Goal: Task Accomplishment & Management: Manage account settings

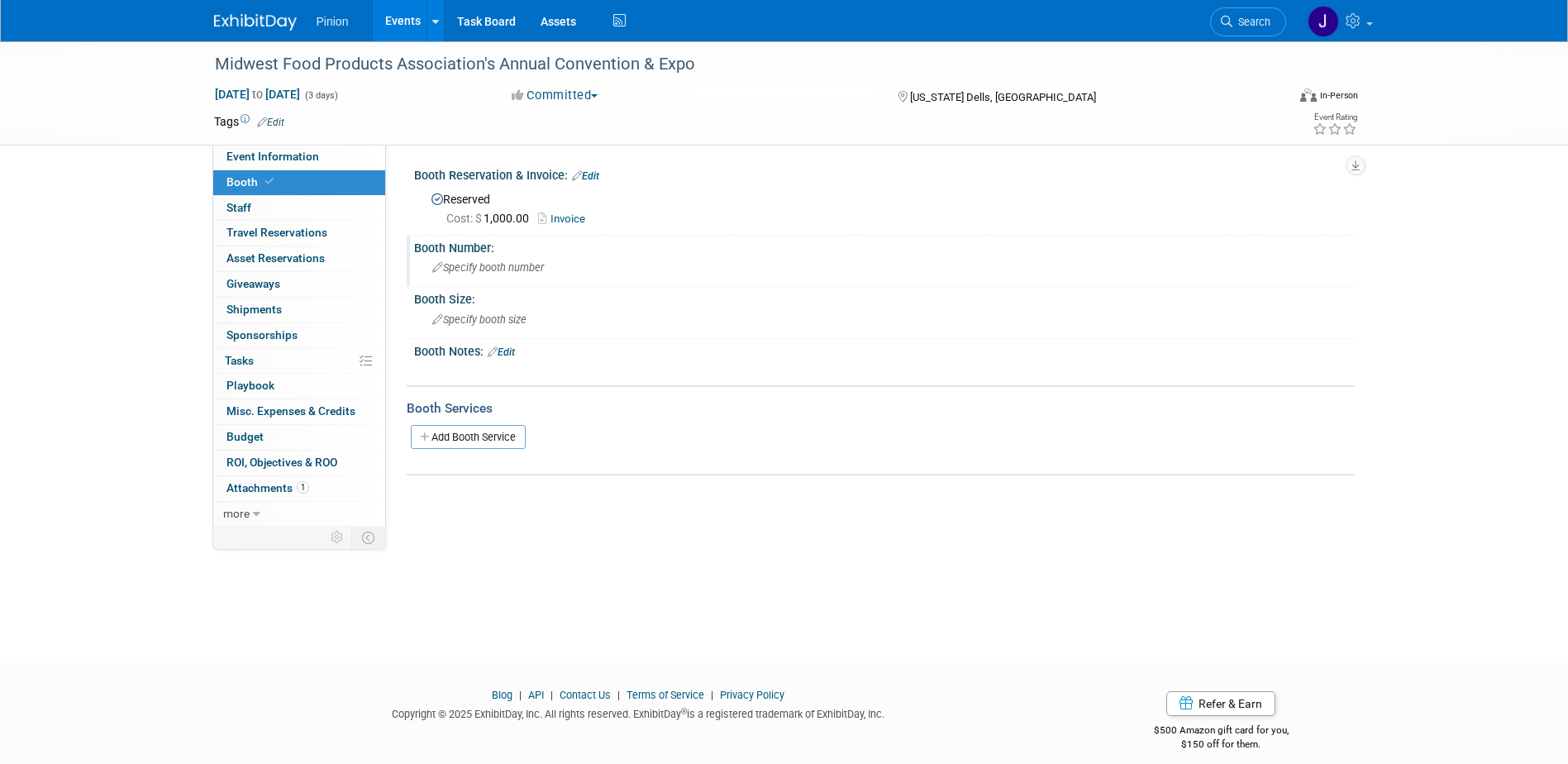
click at [476, 265] on span "Specify booth number" at bounding box center [488, 267] width 112 height 12
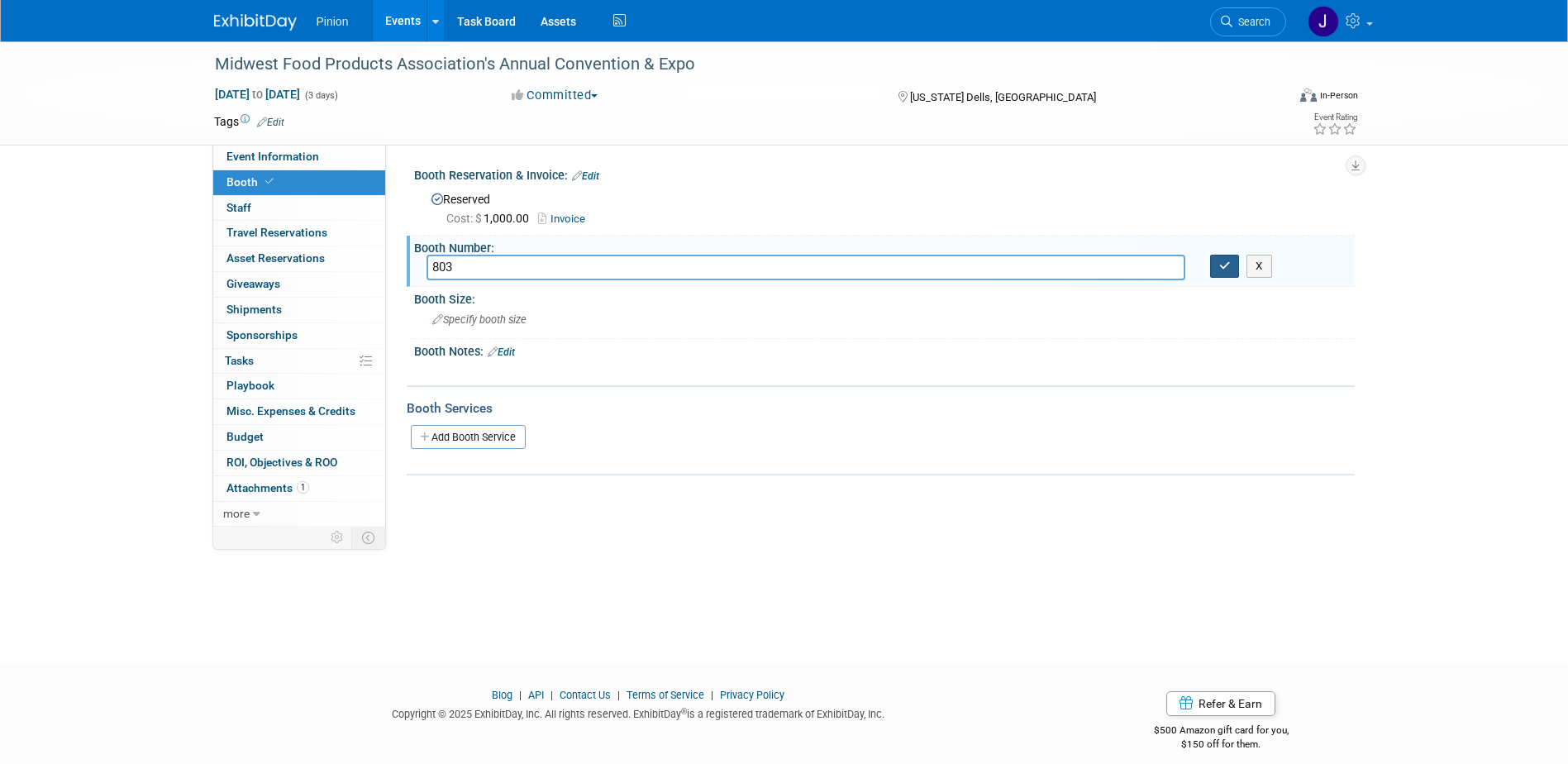
type input "803"
click at [1222, 267] on icon "button" at bounding box center [1225, 266] width 12 height 11
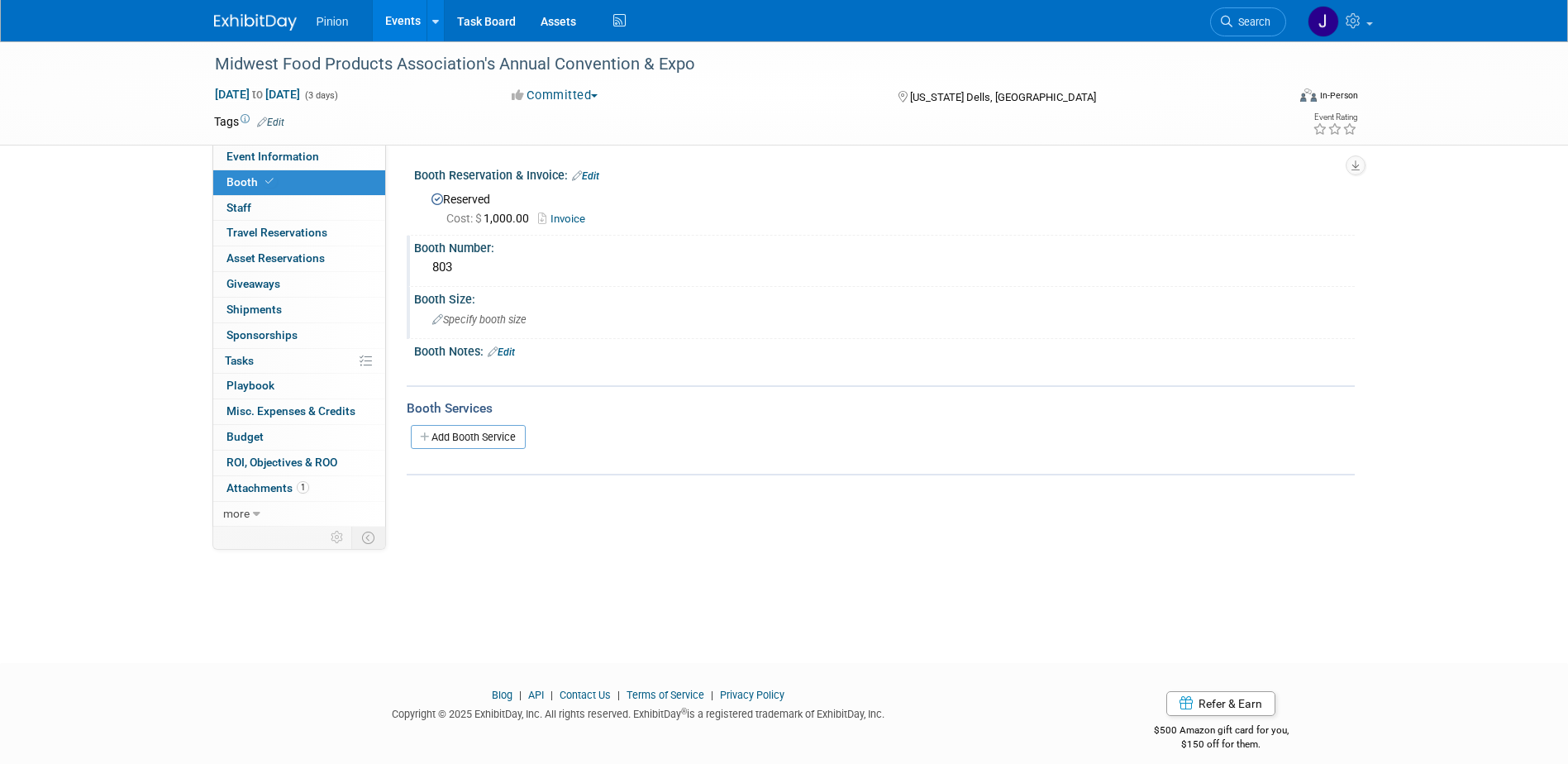
click at [473, 315] on span "Specify booth size" at bounding box center [480, 319] width 94 height 12
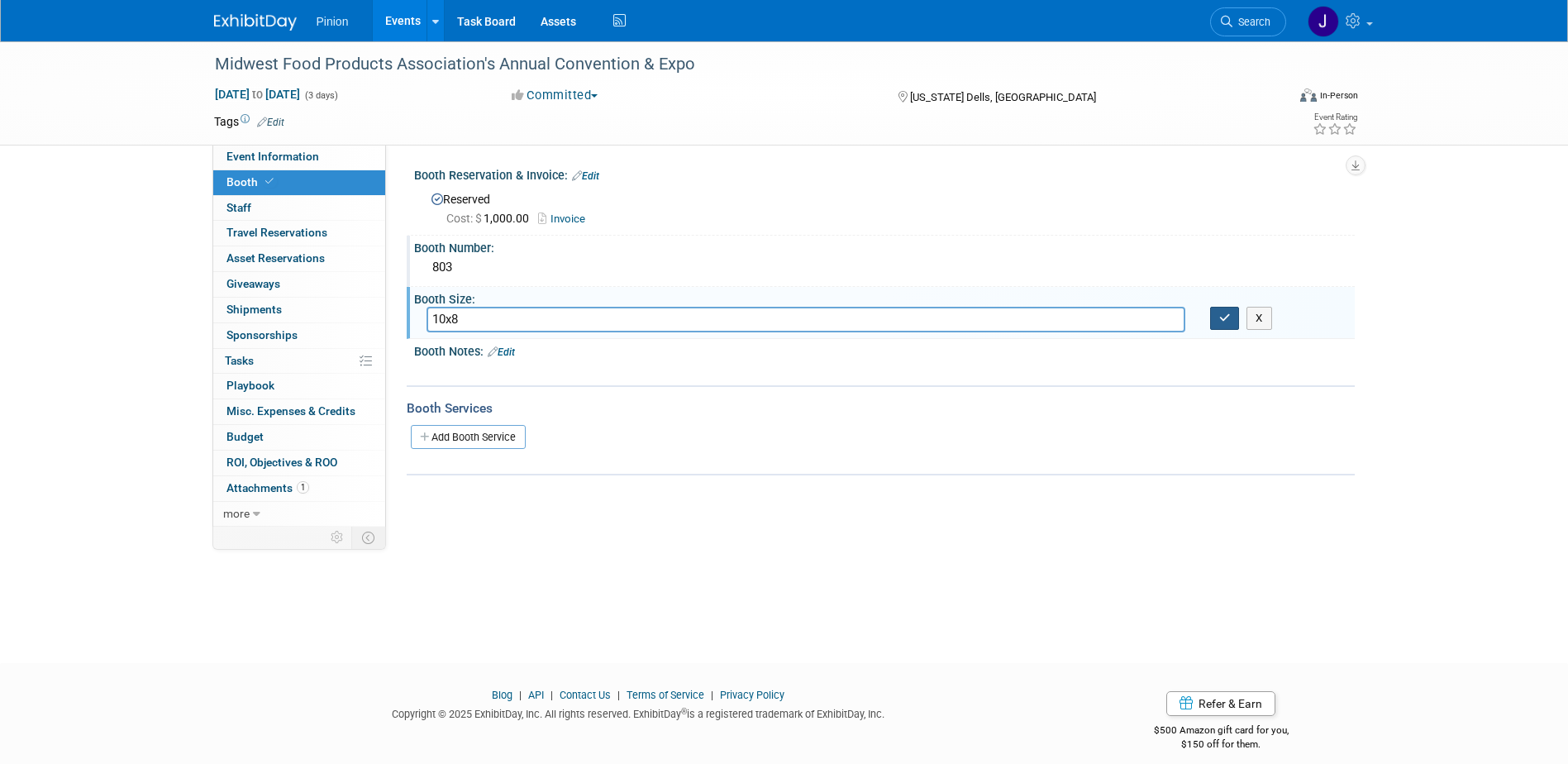
type input "10x8"
click at [1238, 325] on button "button" at bounding box center [1225, 318] width 30 height 23
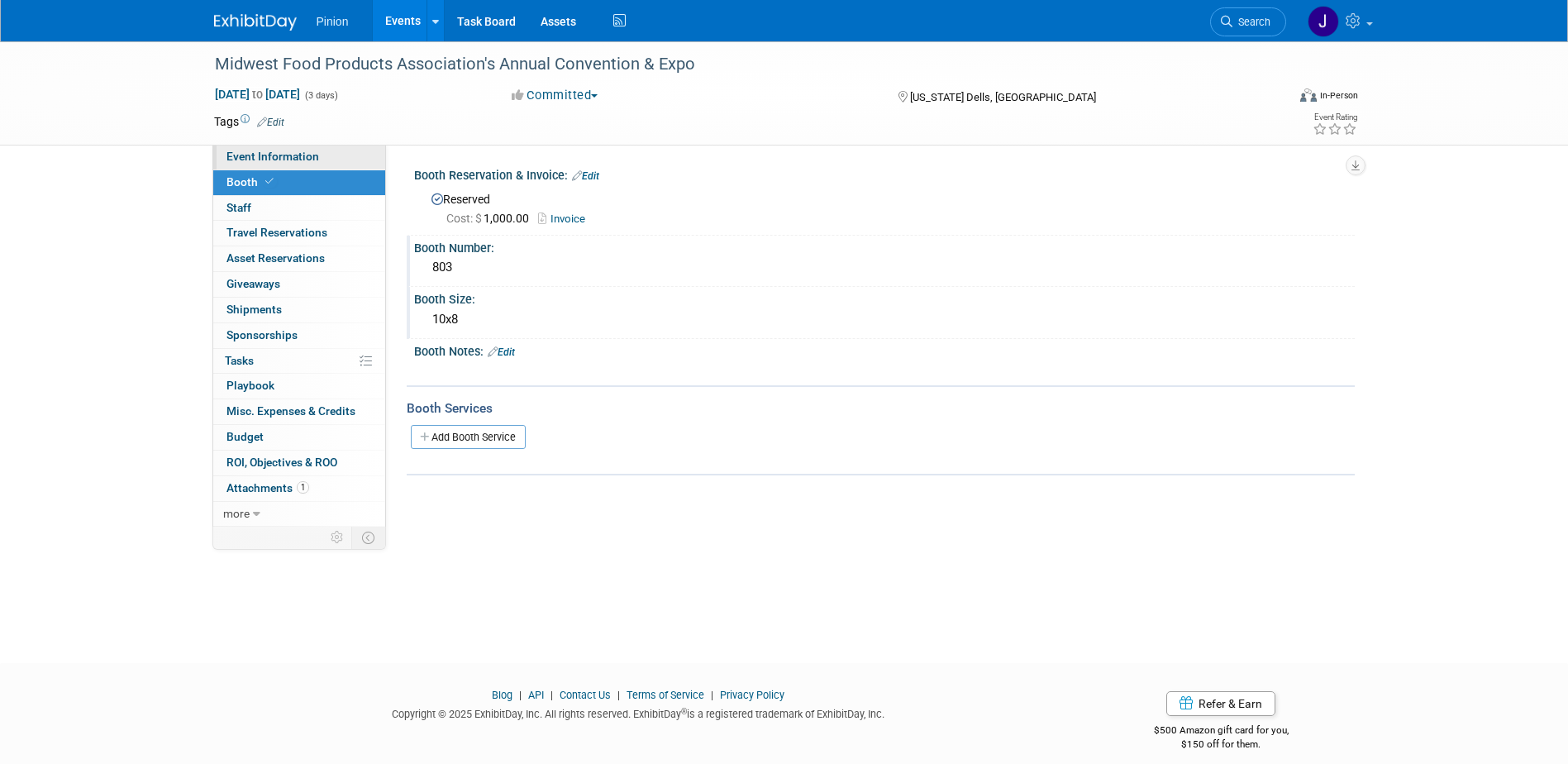
click at [262, 155] on span "Event Information" at bounding box center [273, 156] width 92 height 13
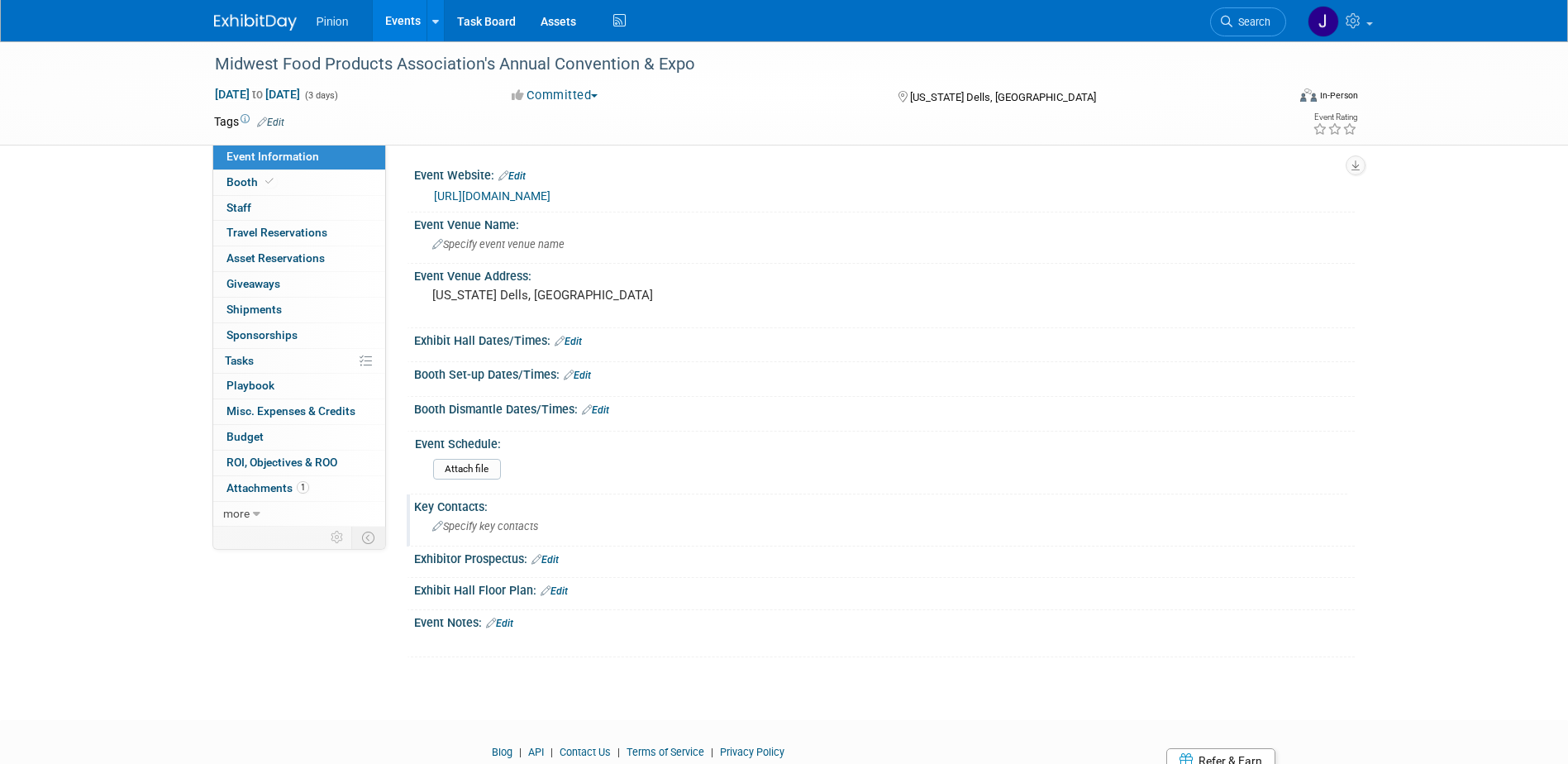
click at [476, 522] on span "Specify key contacts" at bounding box center [485, 526] width 106 height 12
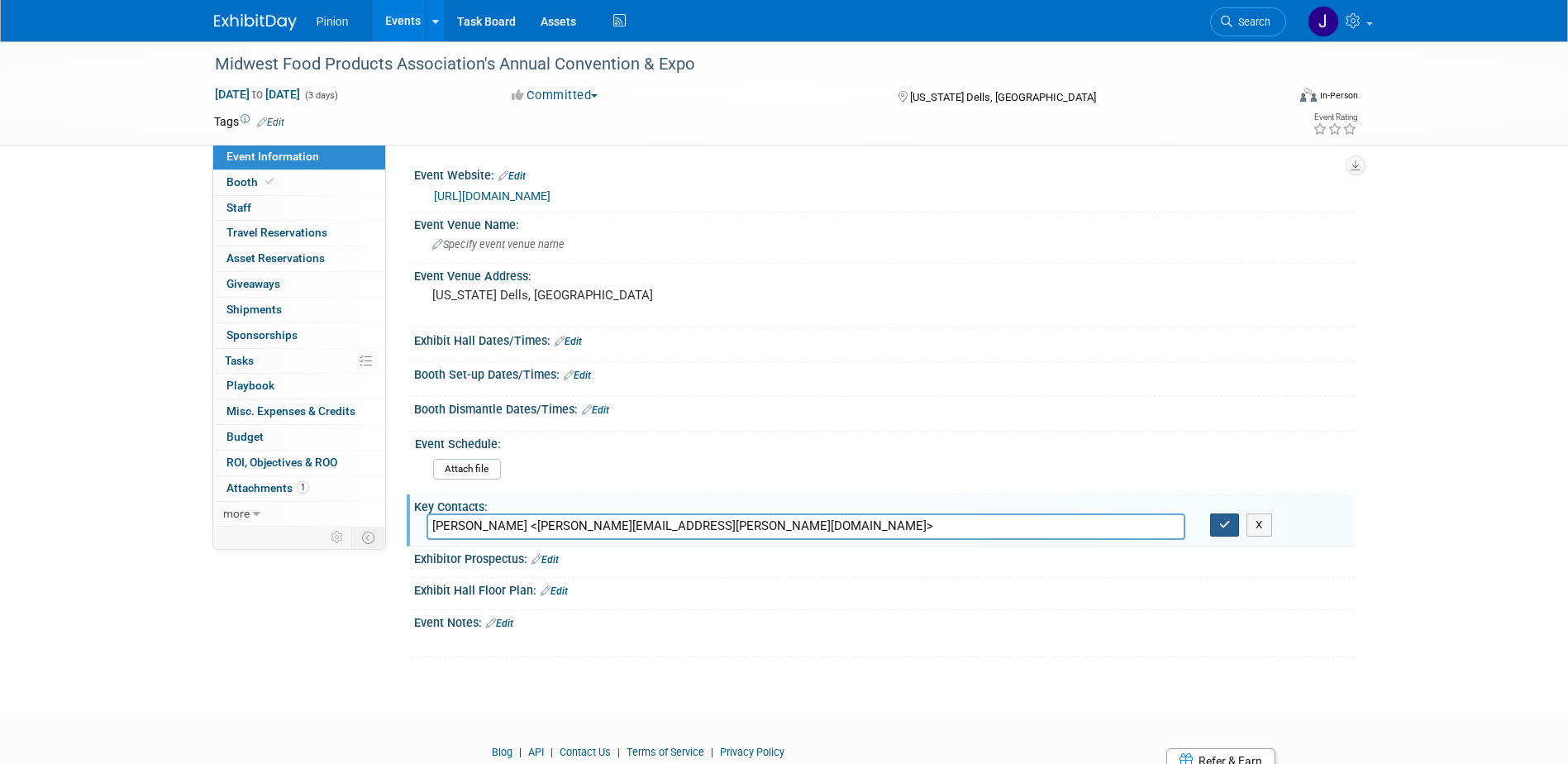
type input "[PERSON_NAME] <[PERSON_NAME][EMAIL_ADDRESS][PERSON_NAME][DOMAIN_NAME]>"
click at [1227, 519] on icon "button" at bounding box center [1225, 525] width 12 height 11
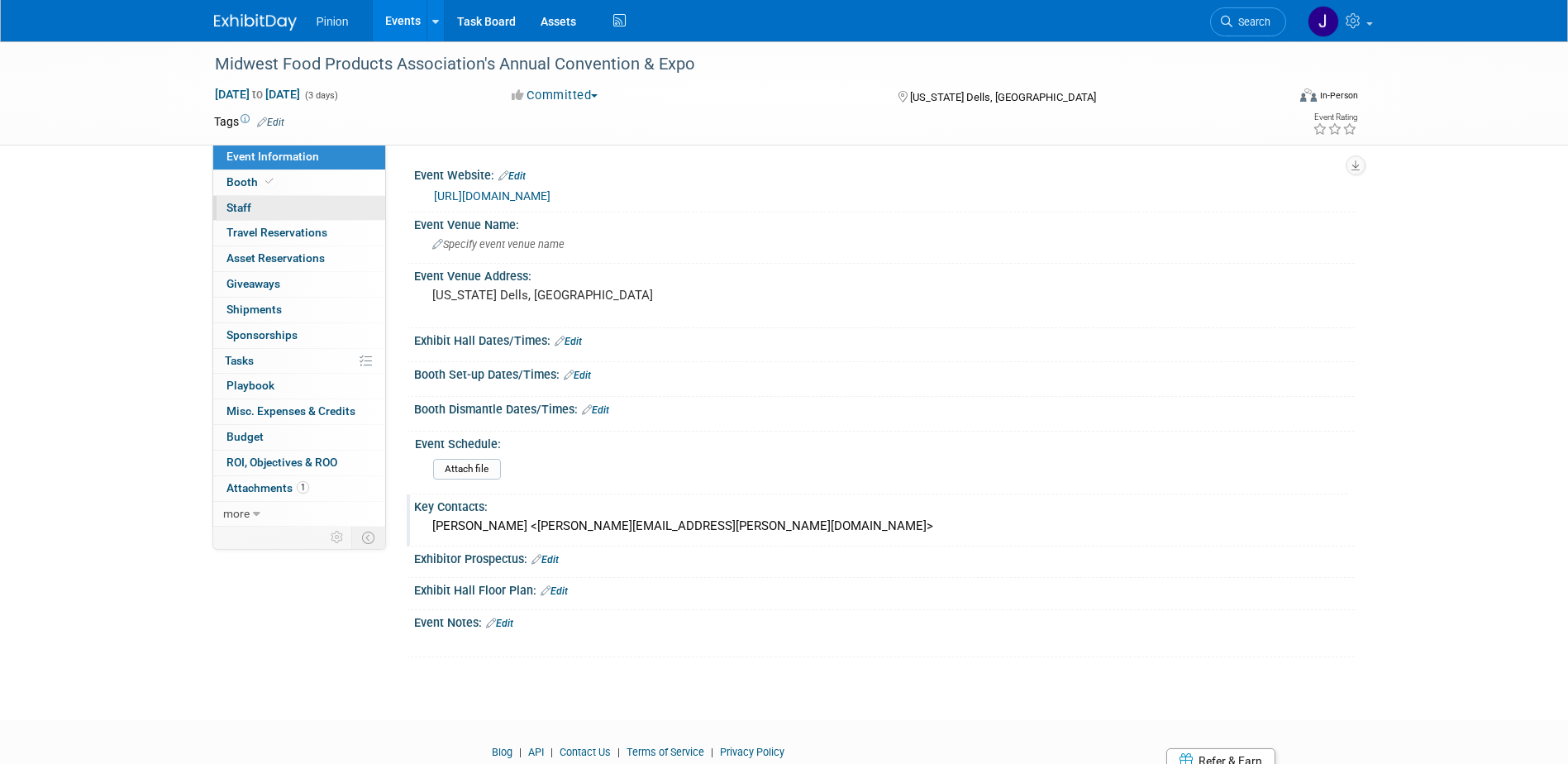
click at [280, 208] on link "0 Staff 0" at bounding box center [299, 208] width 172 height 25
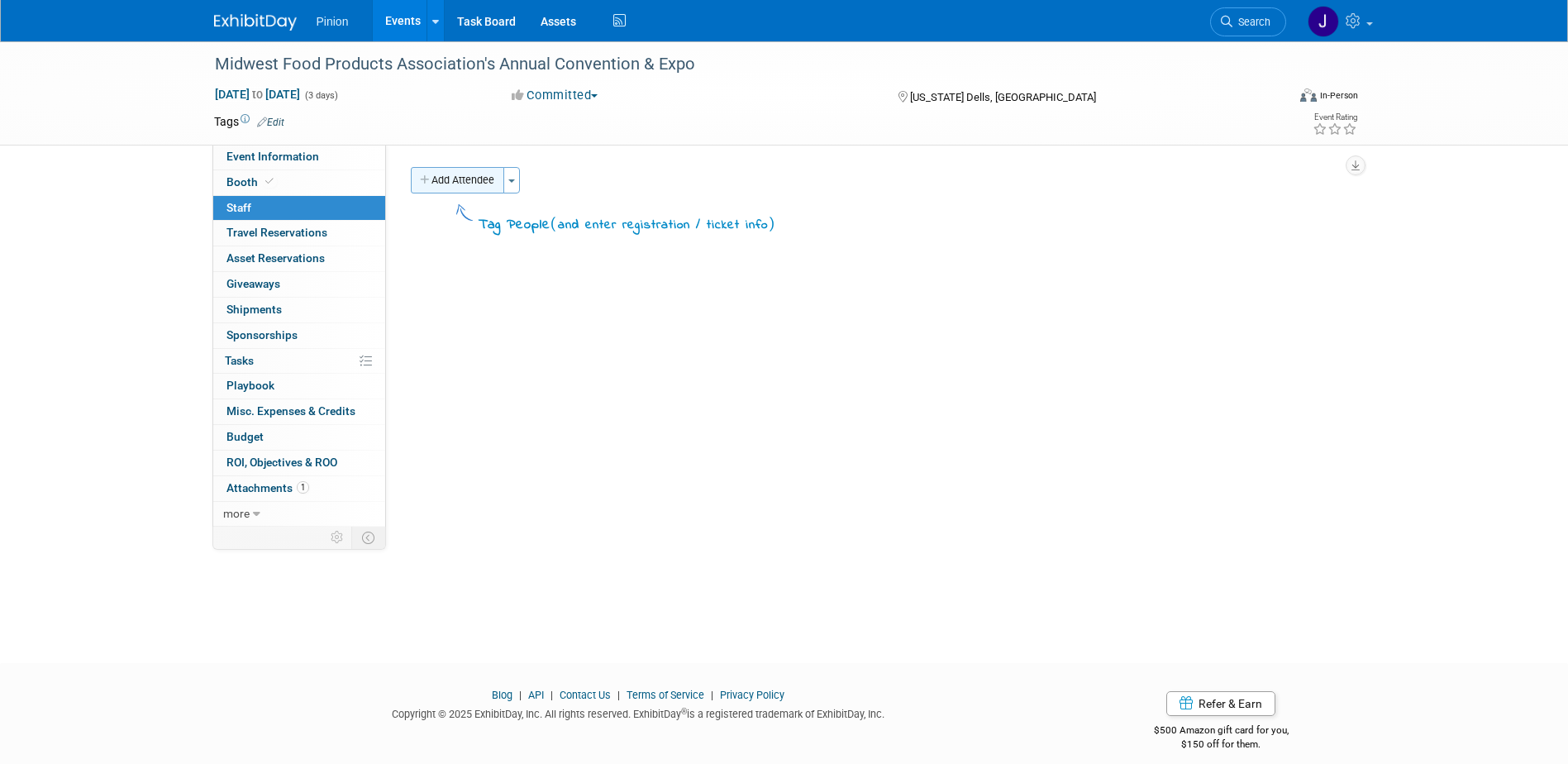
click at [473, 184] on button "Add Attendee" at bounding box center [457, 180] width 93 height 27
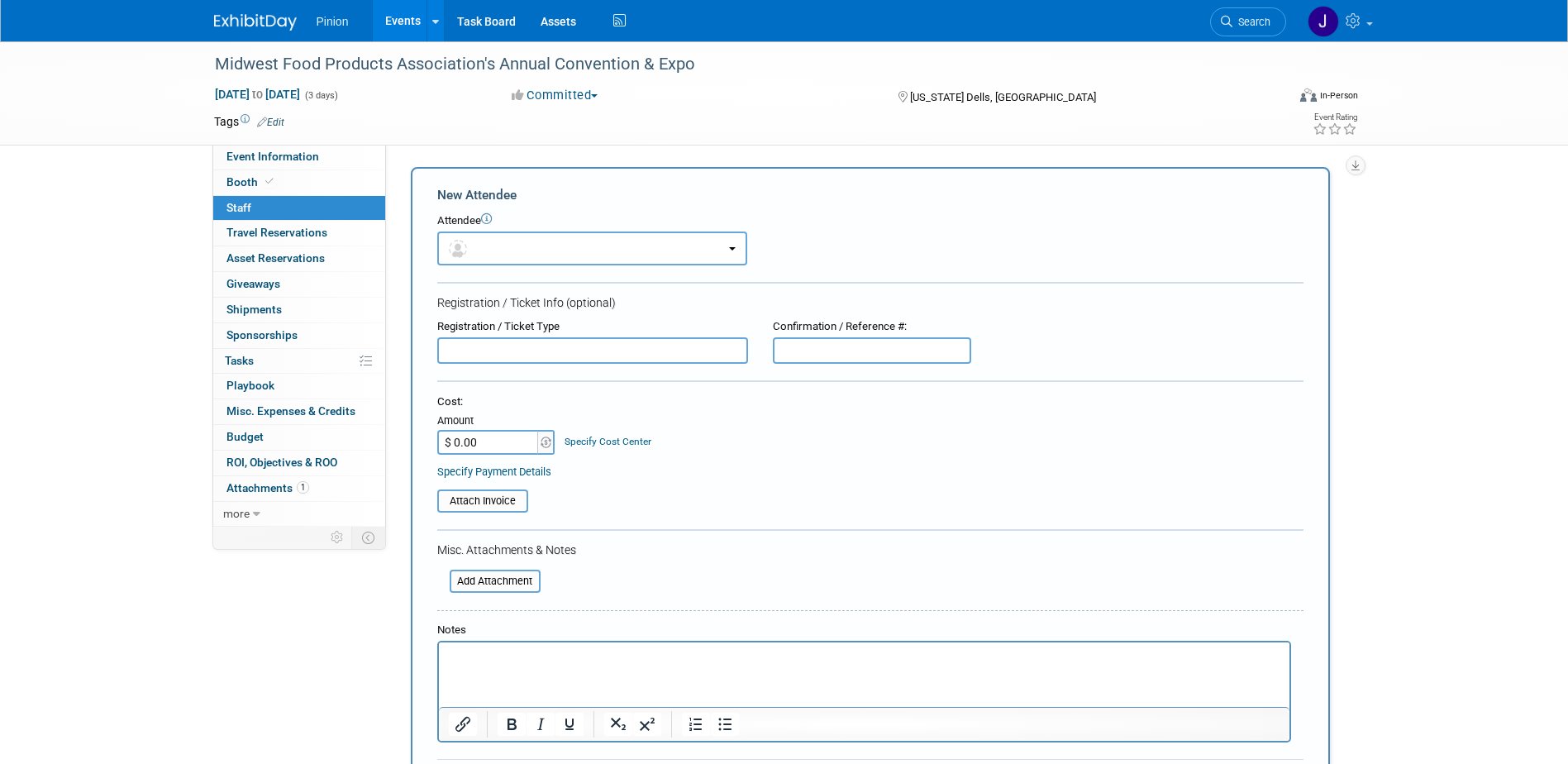
click at [515, 665] on html at bounding box center [863, 653] width 850 height 23
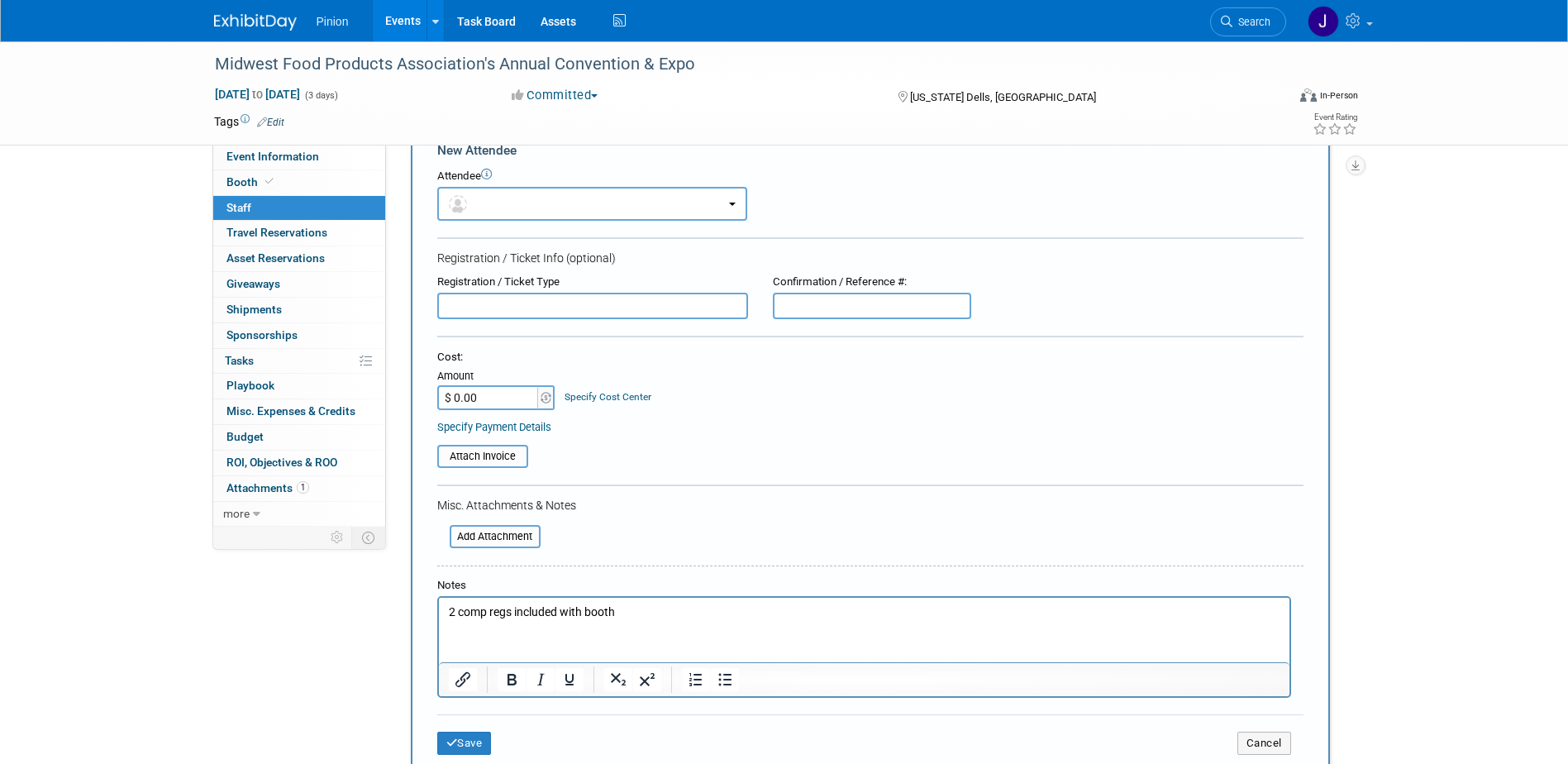
scroll to position [181, 0]
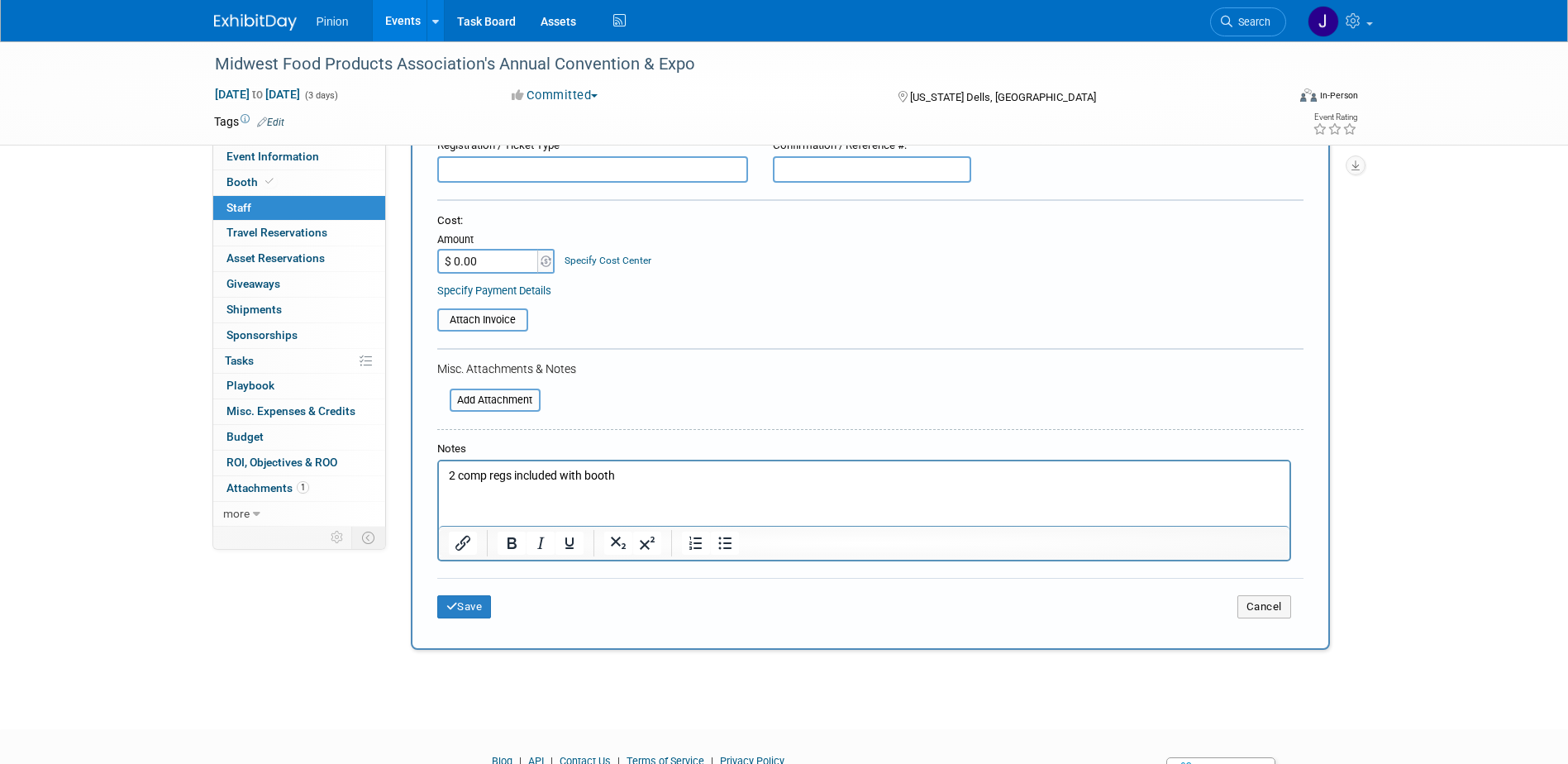
click at [465, 589] on div "Save Cancel" at bounding box center [870, 603] width 866 height 53
click at [475, 602] on button "Save" at bounding box center [464, 606] width 54 height 23
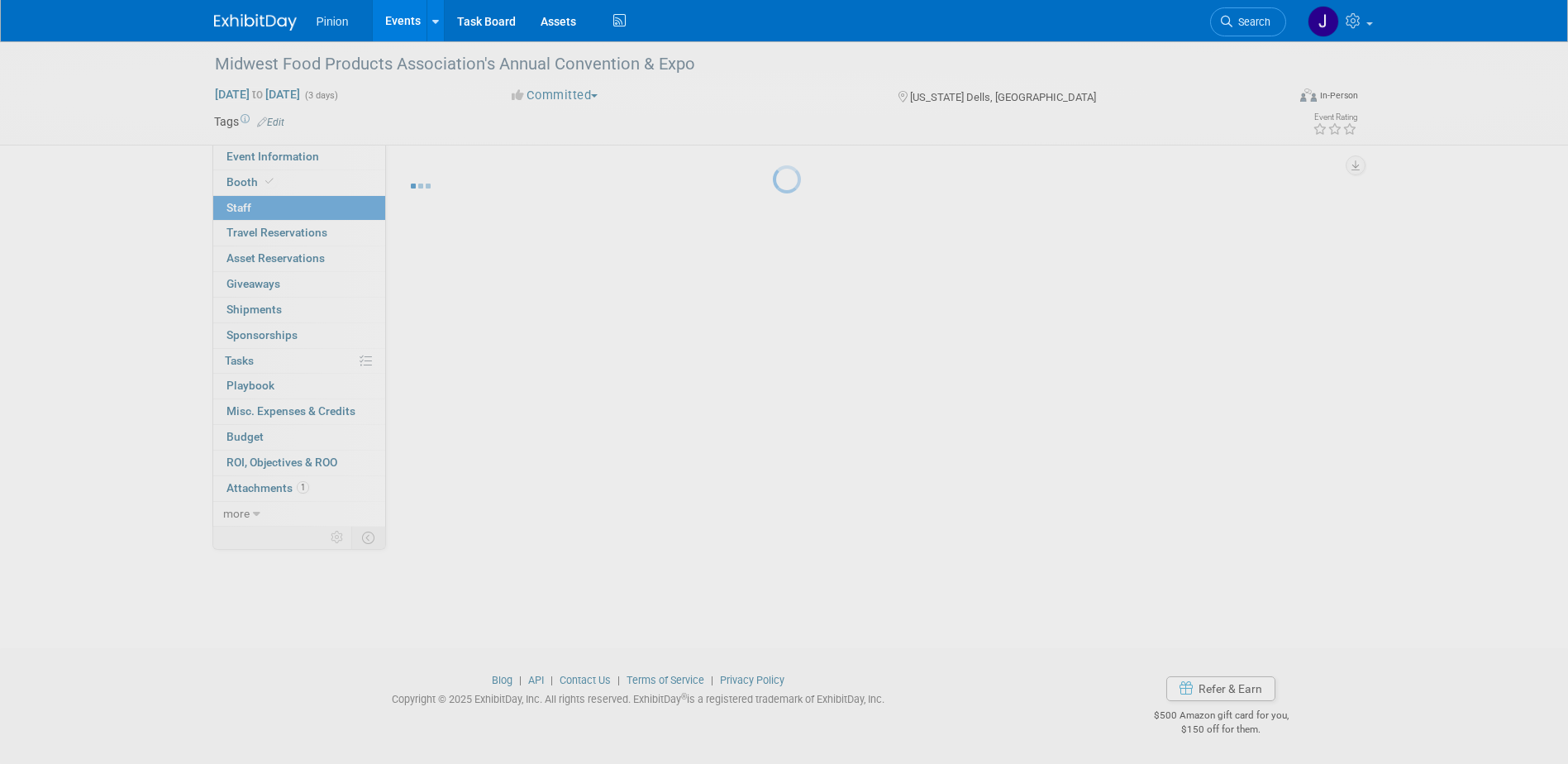
scroll to position [15, 0]
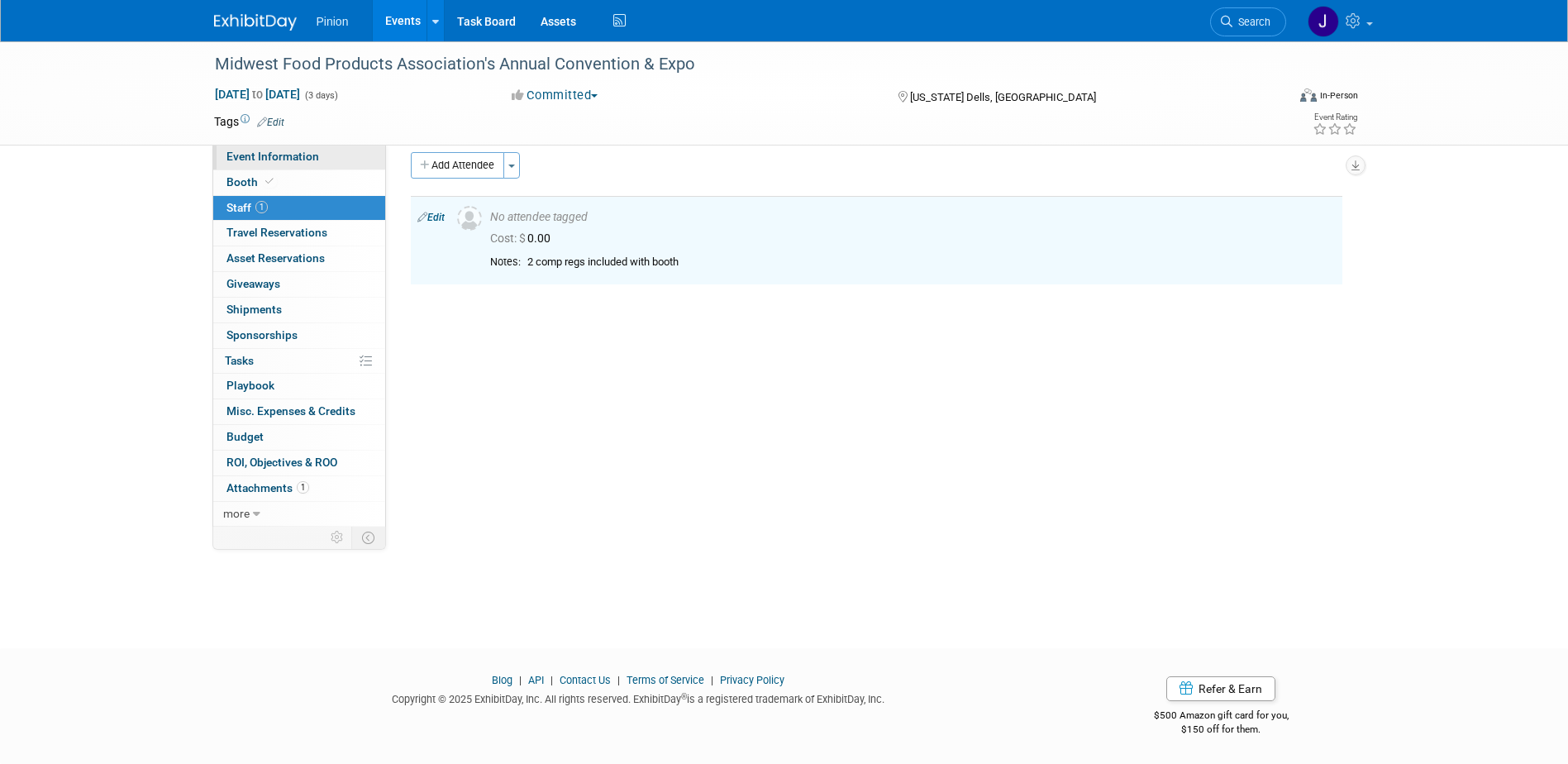
click at [303, 152] on span "Event Information" at bounding box center [273, 156] width 92 height 13
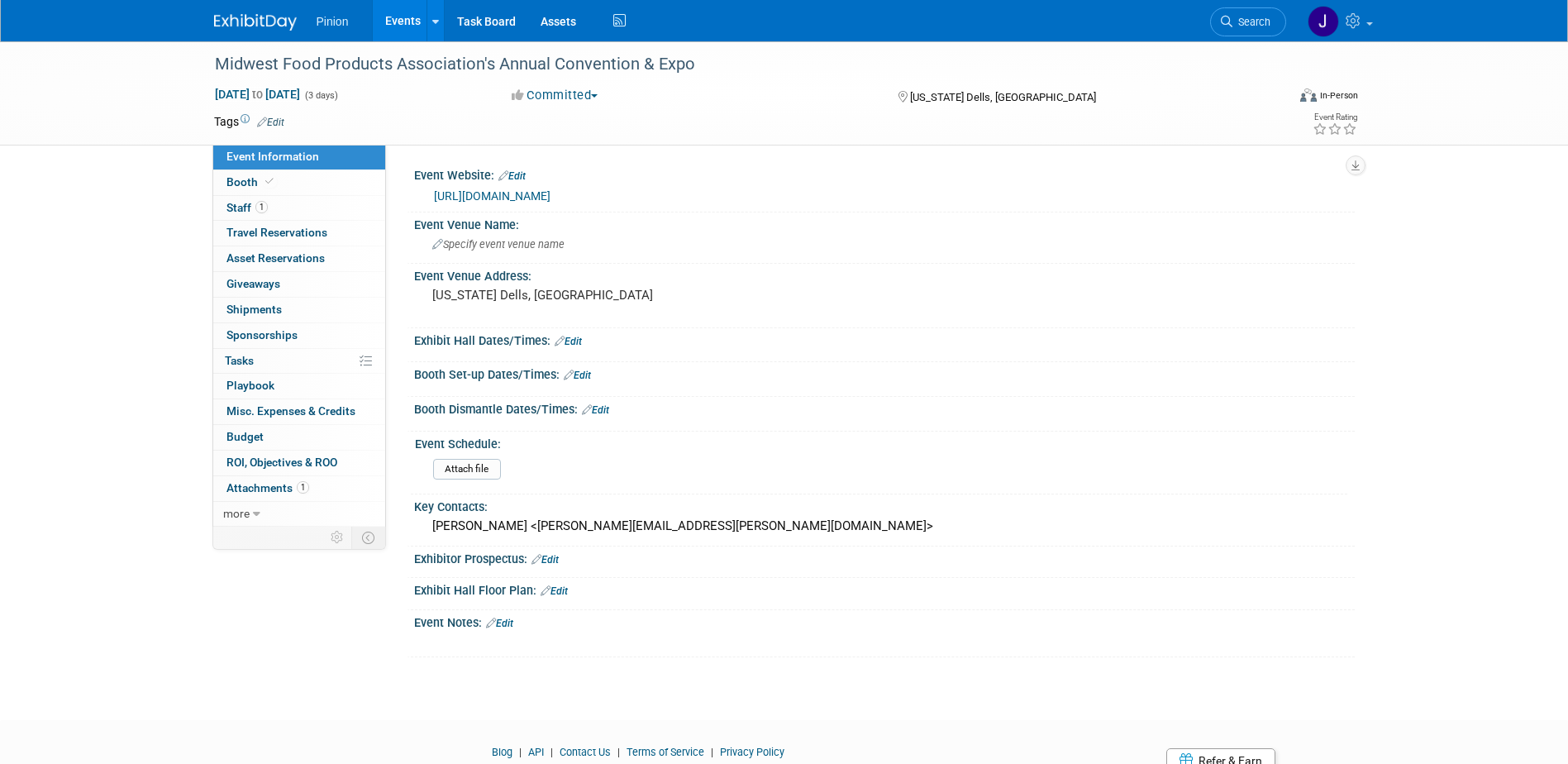
click at [508, 622] on link "Edit" at bounding box center [500, 623] width 28 height 12
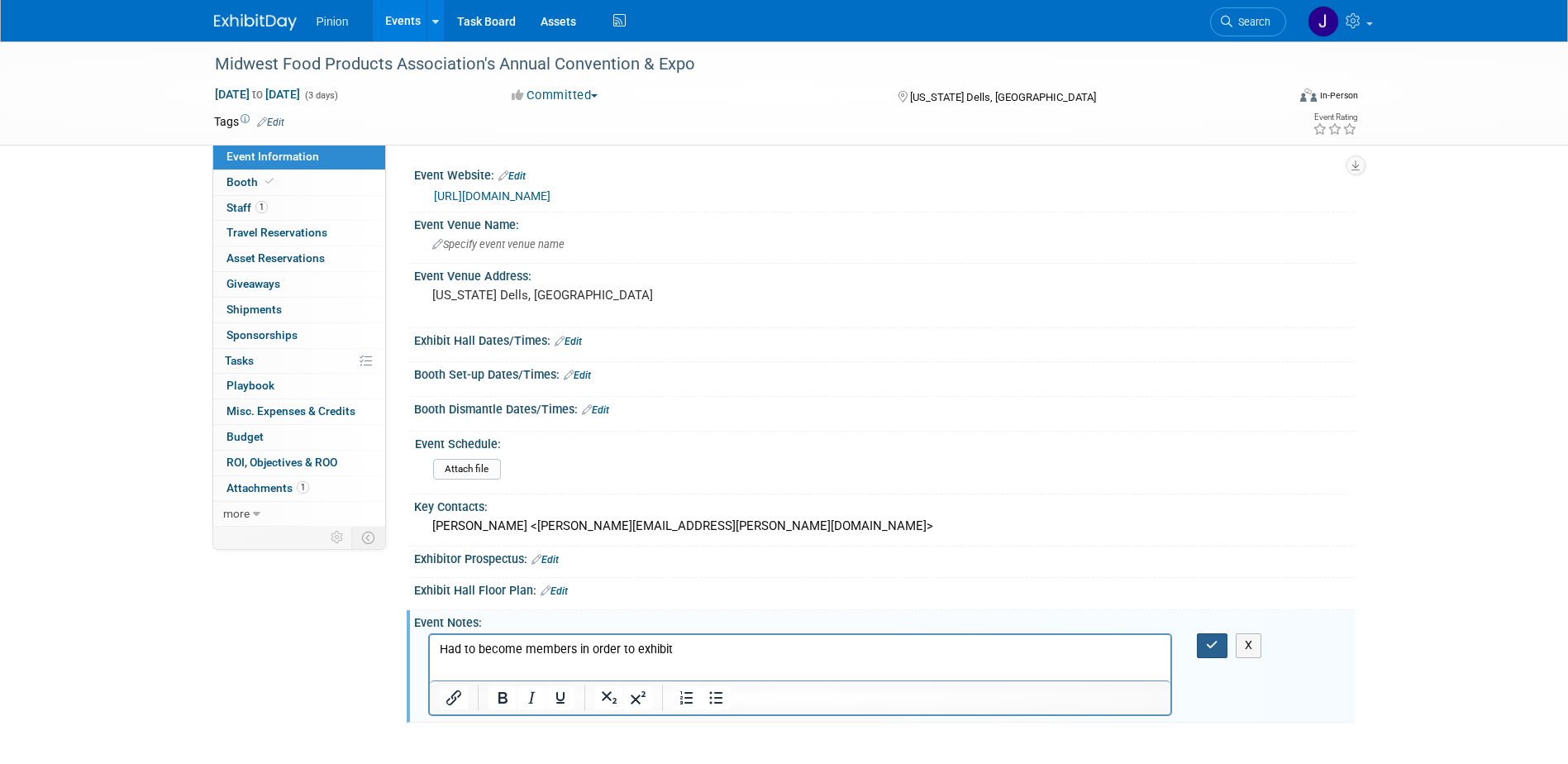
click at [1209, 648] on icon "button" at bounding box center [1212, 645] width 12 height 12
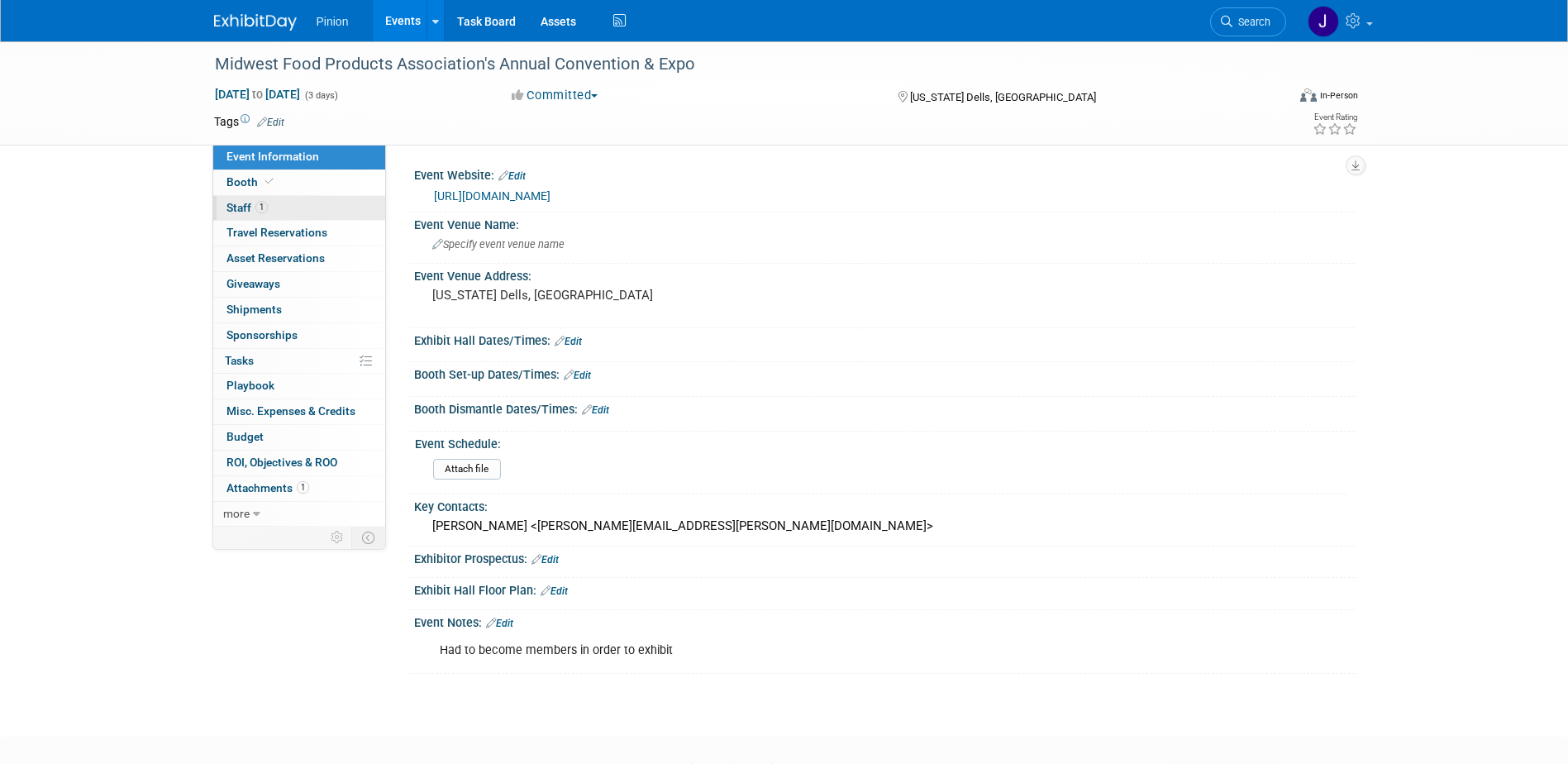
click at [260, 209] on span "1" at bounding box center [261, 207] width 12 height 12
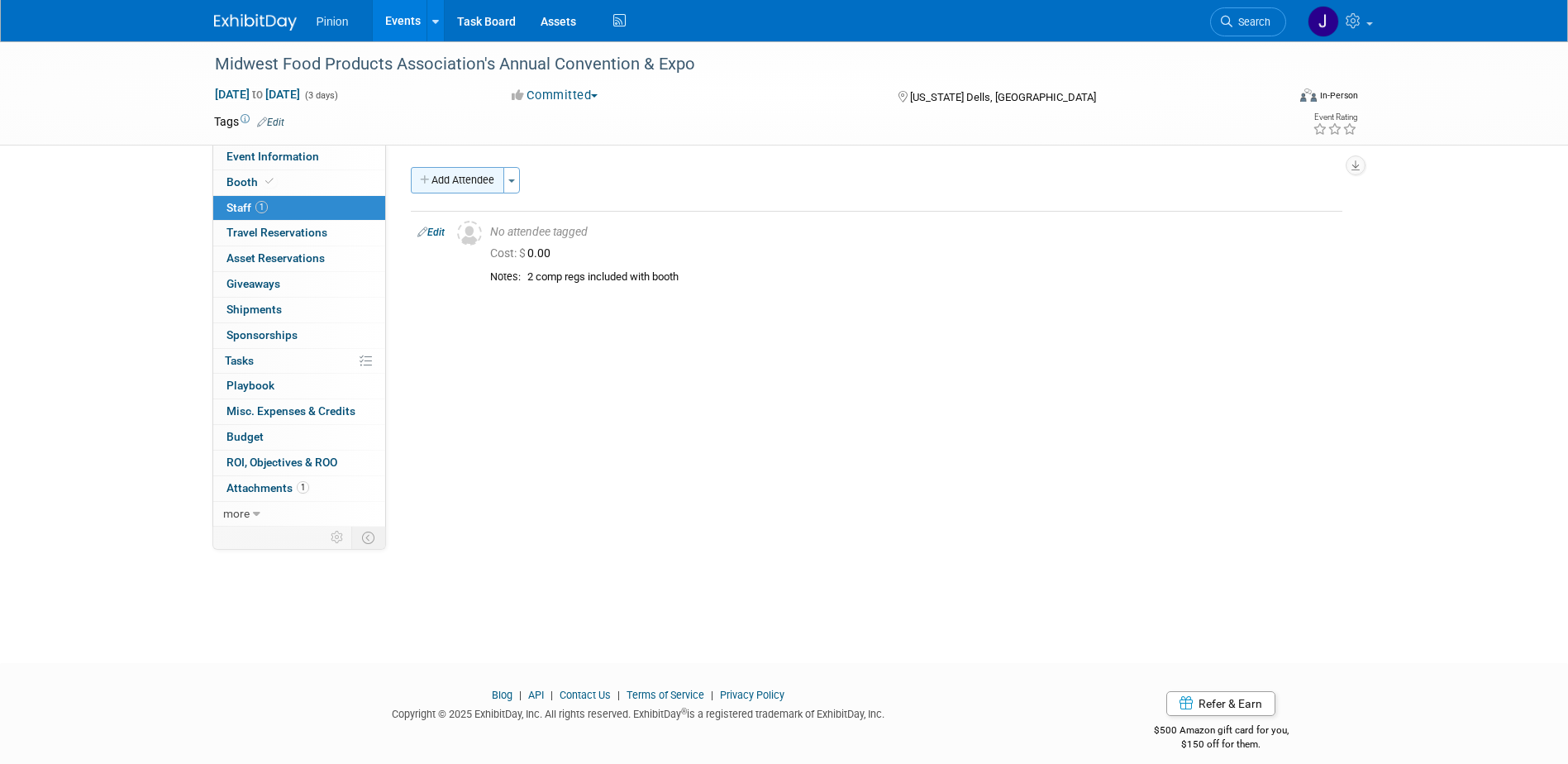
click at [463, 182] on button "Add Attendee" at bounding box center [457, 180] width 93 height 27
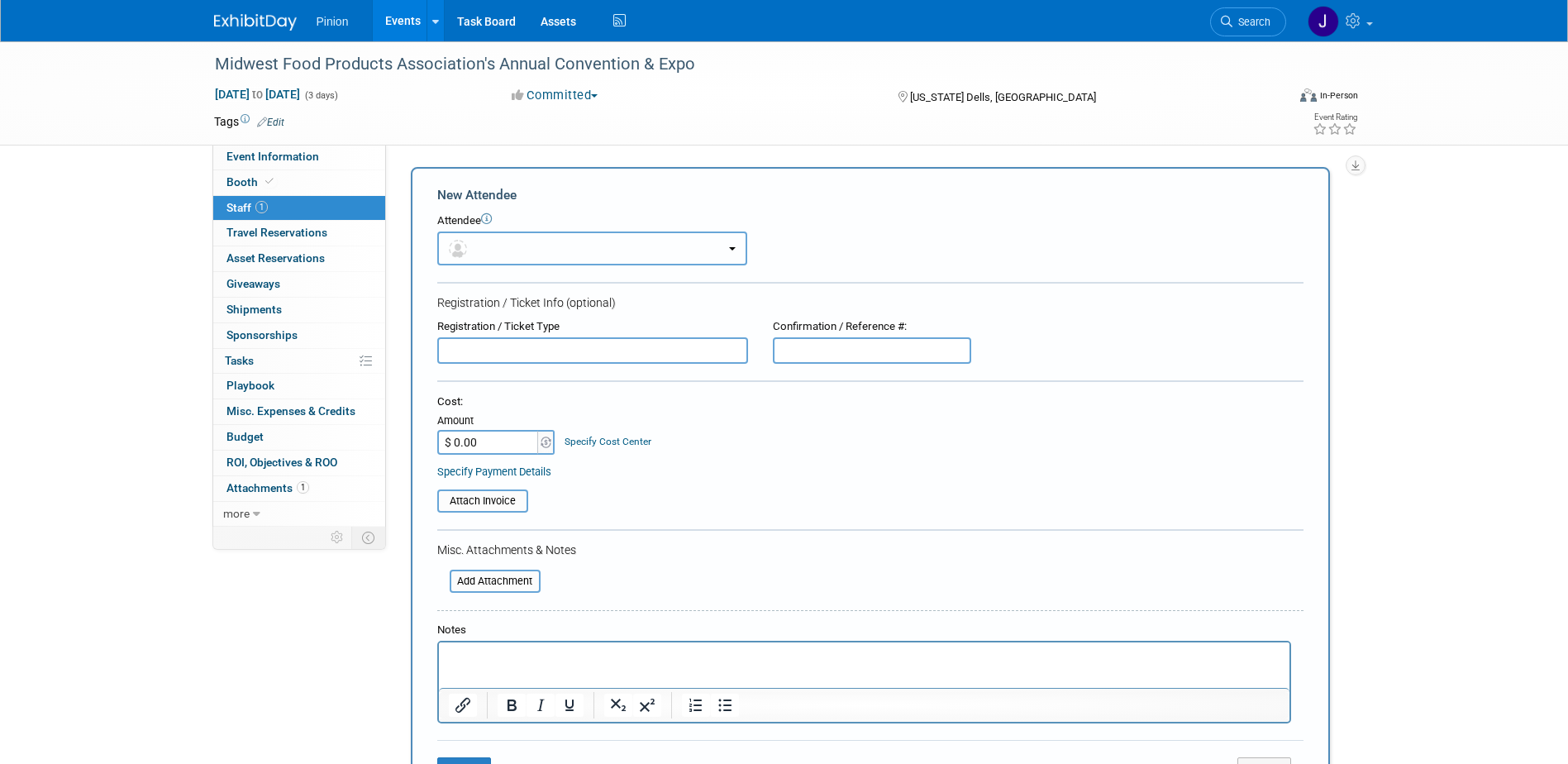
click at [494, 246] on button "button" at bounding box center [592, 248] width 310 height 34
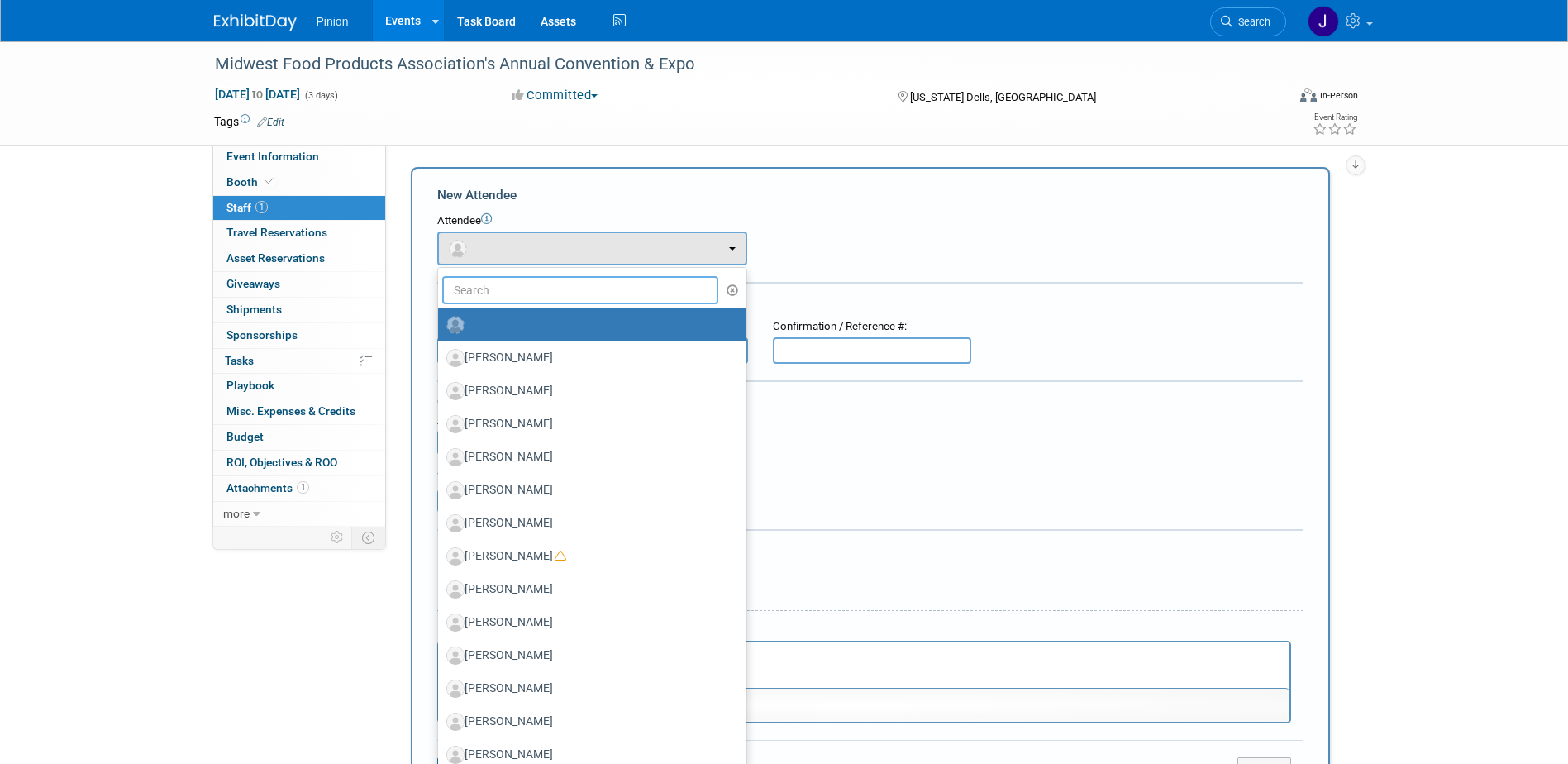
click at [485, 289] on input "text" at bounding box center [580, 290] width 277 height 28
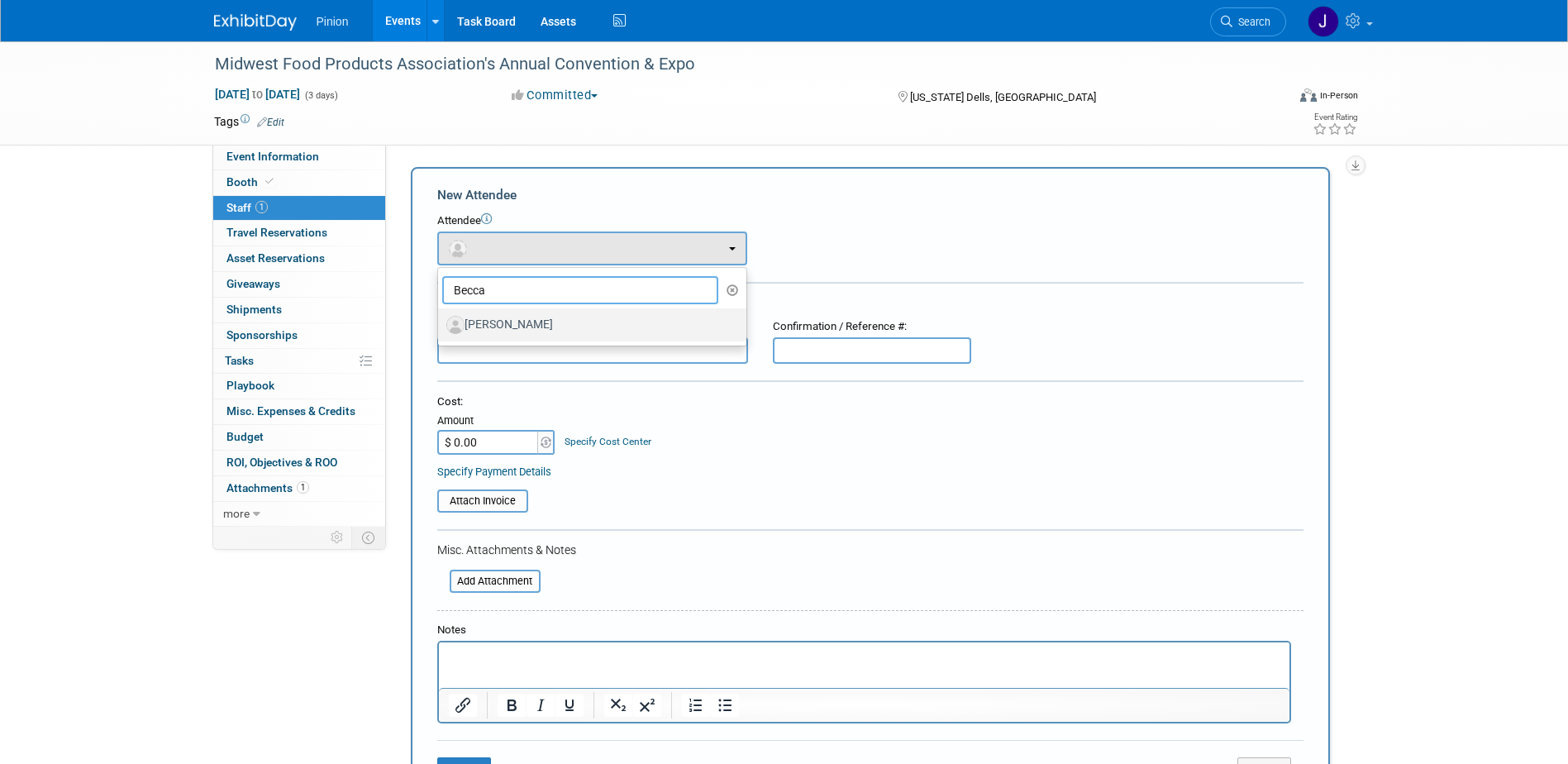
type input "Becca"
click at [489, 316] on label "[PERSON_NAME]" at bounding box center [588, 325] width 283 height 27
click at [441, 317] on input "[PERSON_NAME]" at bounding box center [435, 323] width 11 height 11
select select "eb6b4e6d-ae49-496e-8a46-01c56f93eb28"
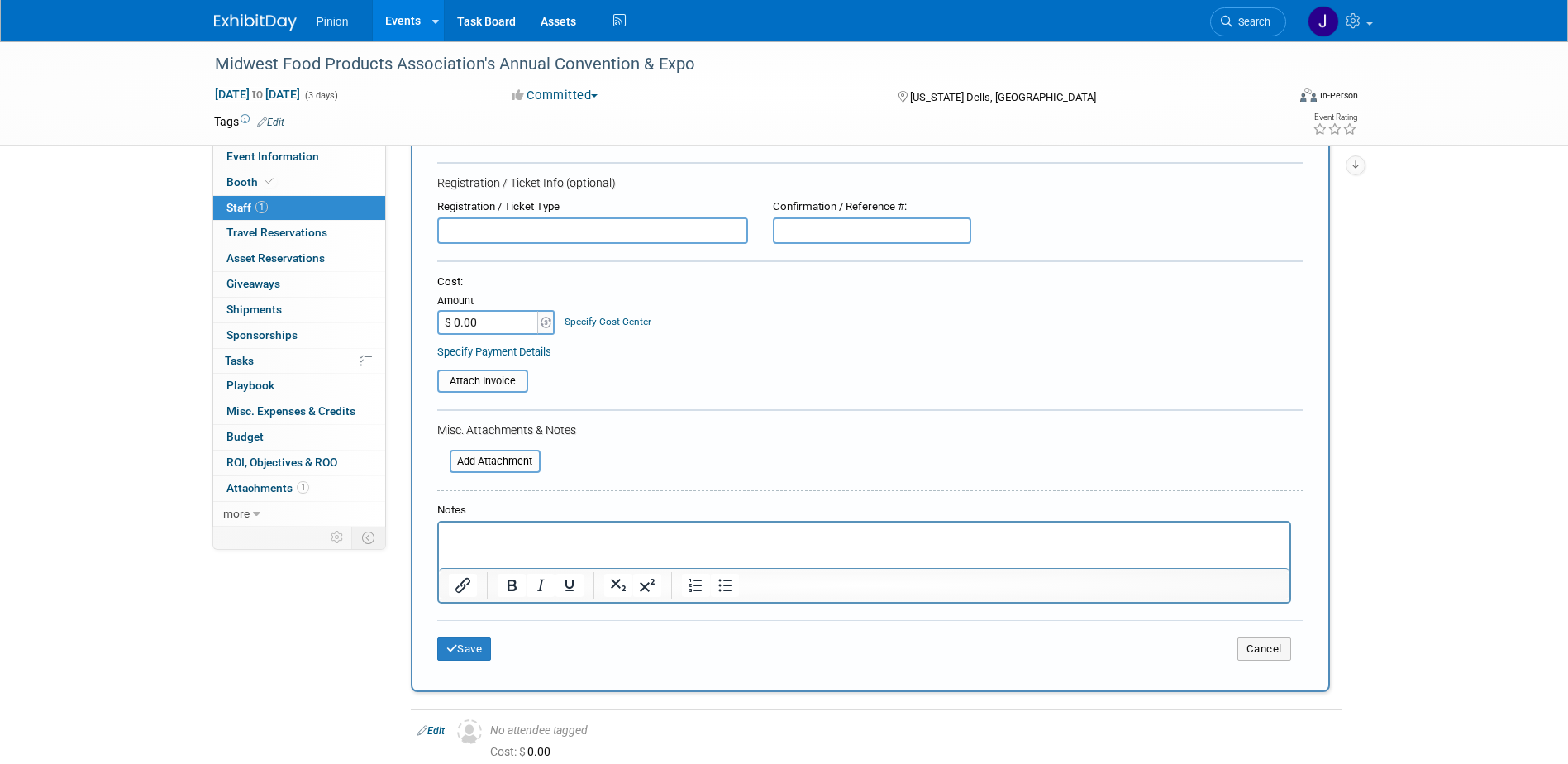
scroll to position [197, 0]
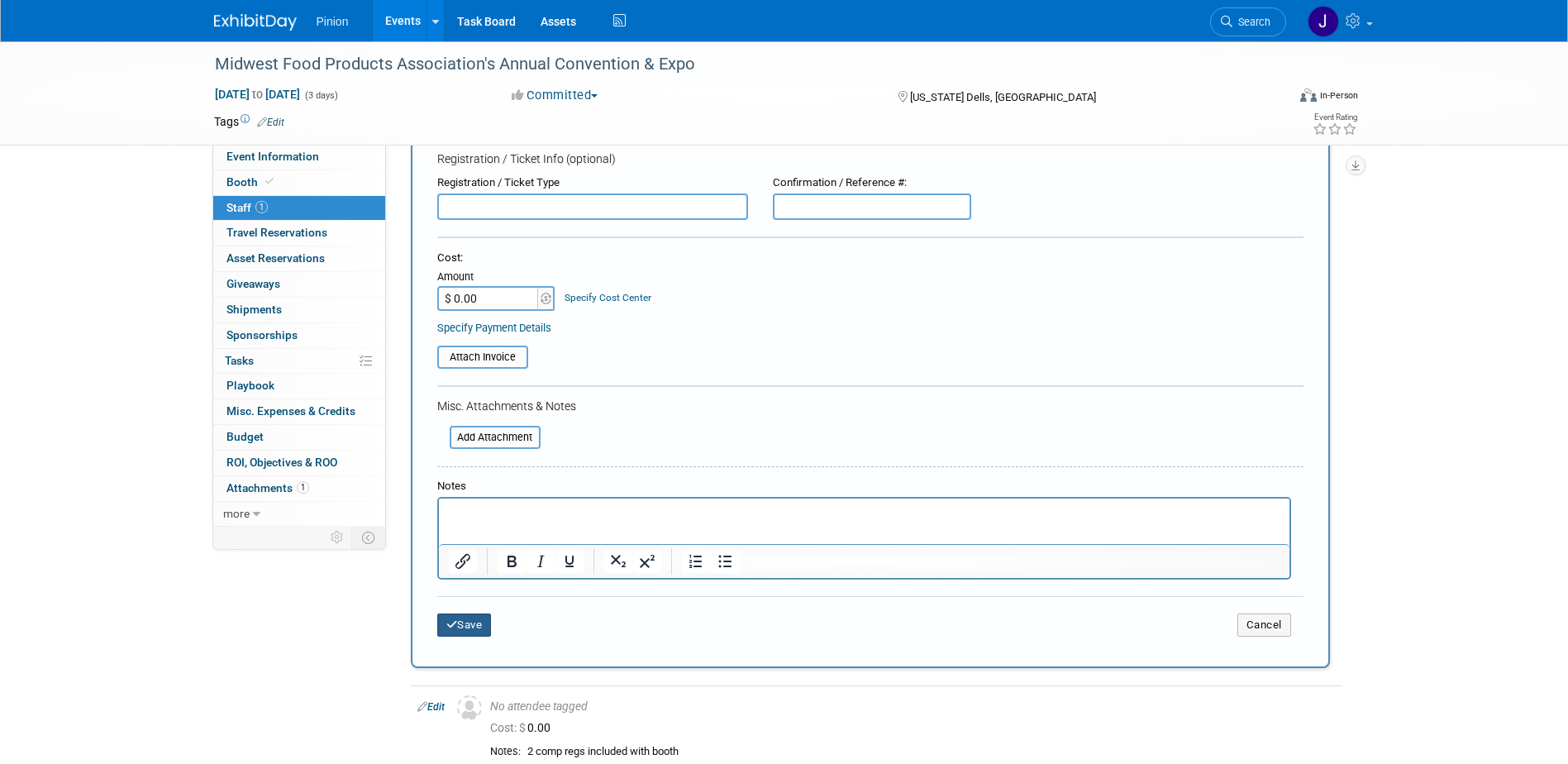
click at [464, 626] on button "Save" at bounding box center [464, 625] width 54 height 23
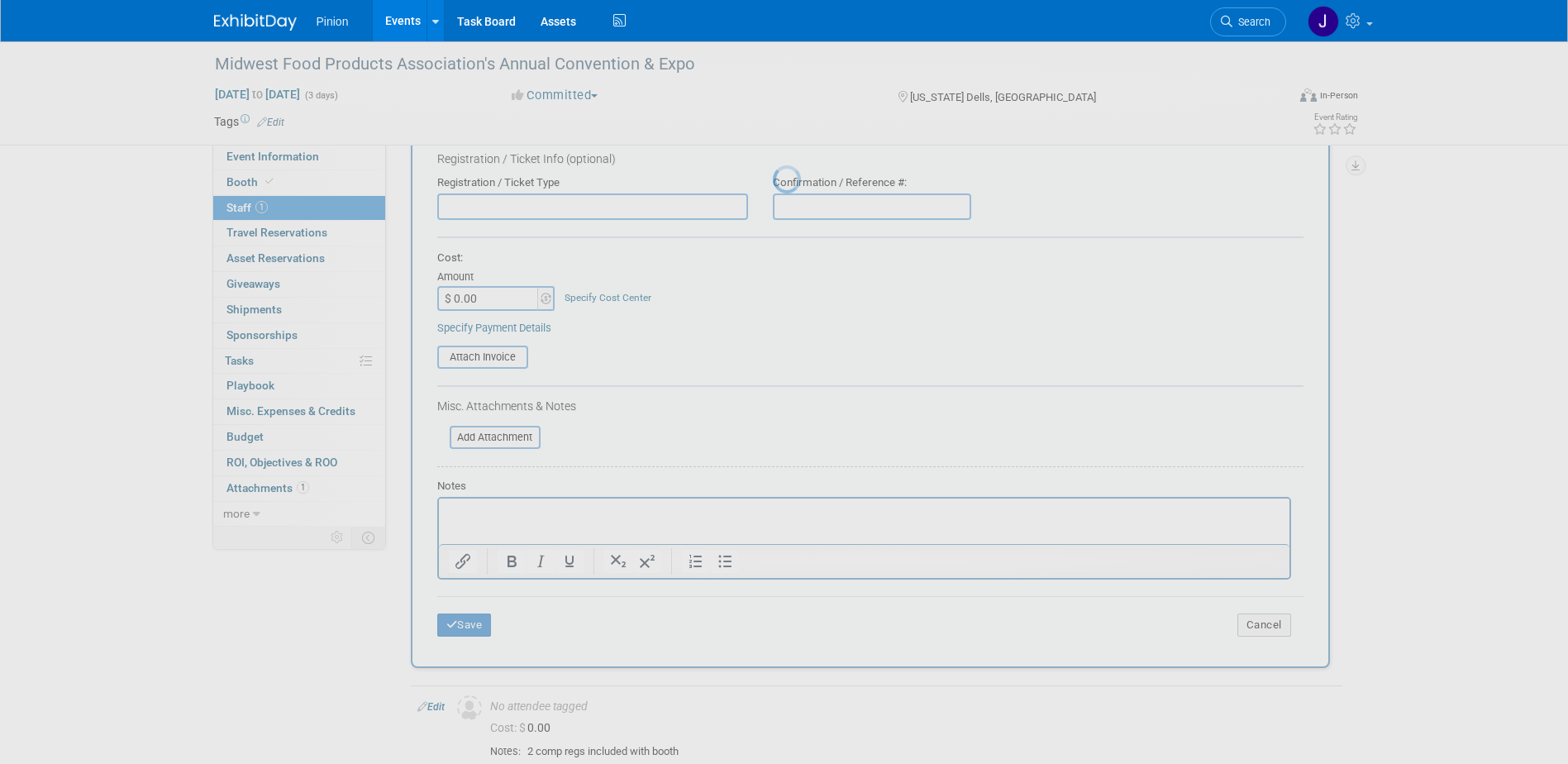
scroll to position [15, 0]
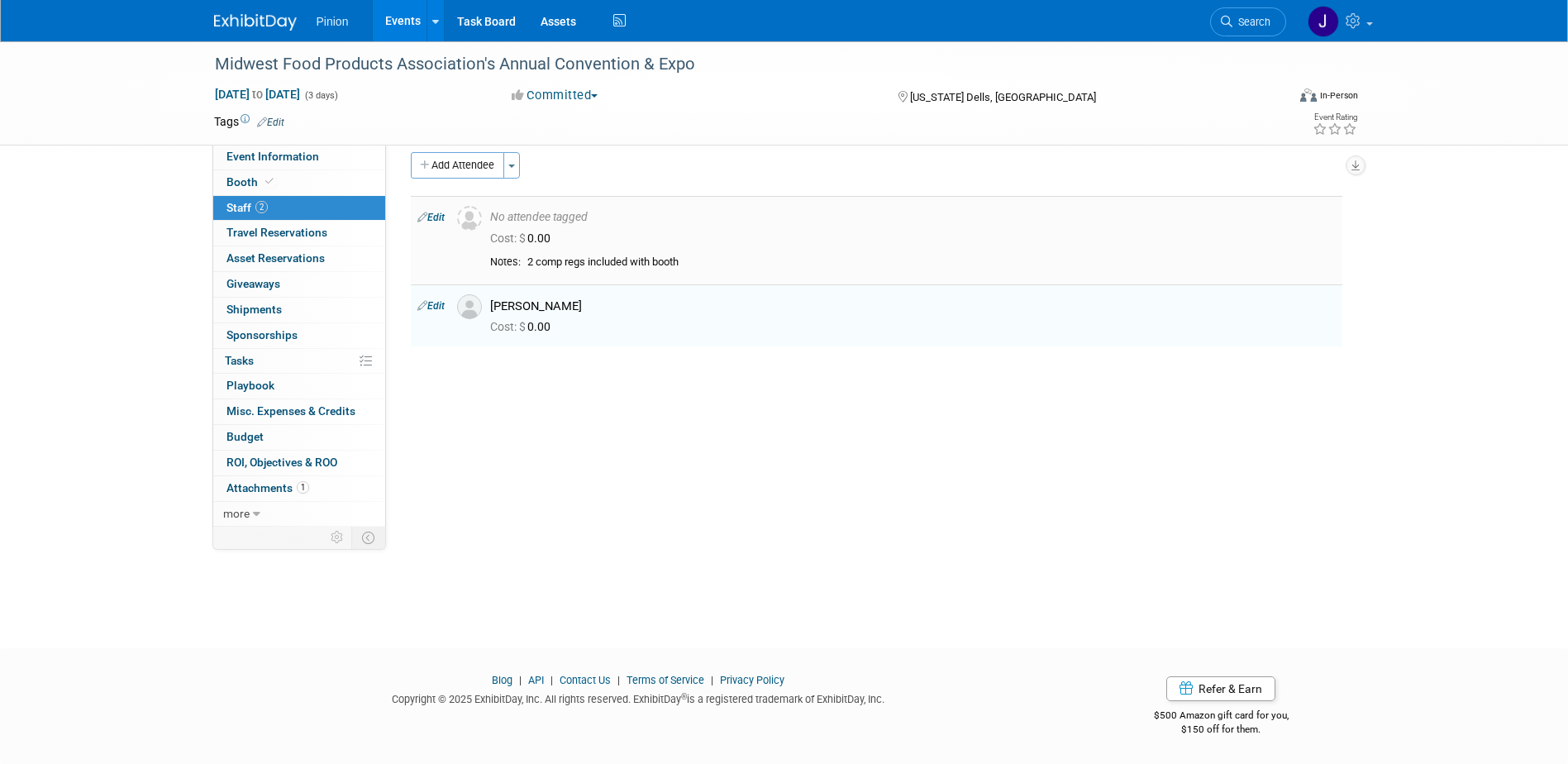
click at [435, 219] on link "Edit" at bounding box center [432, 217] width 28 height 12
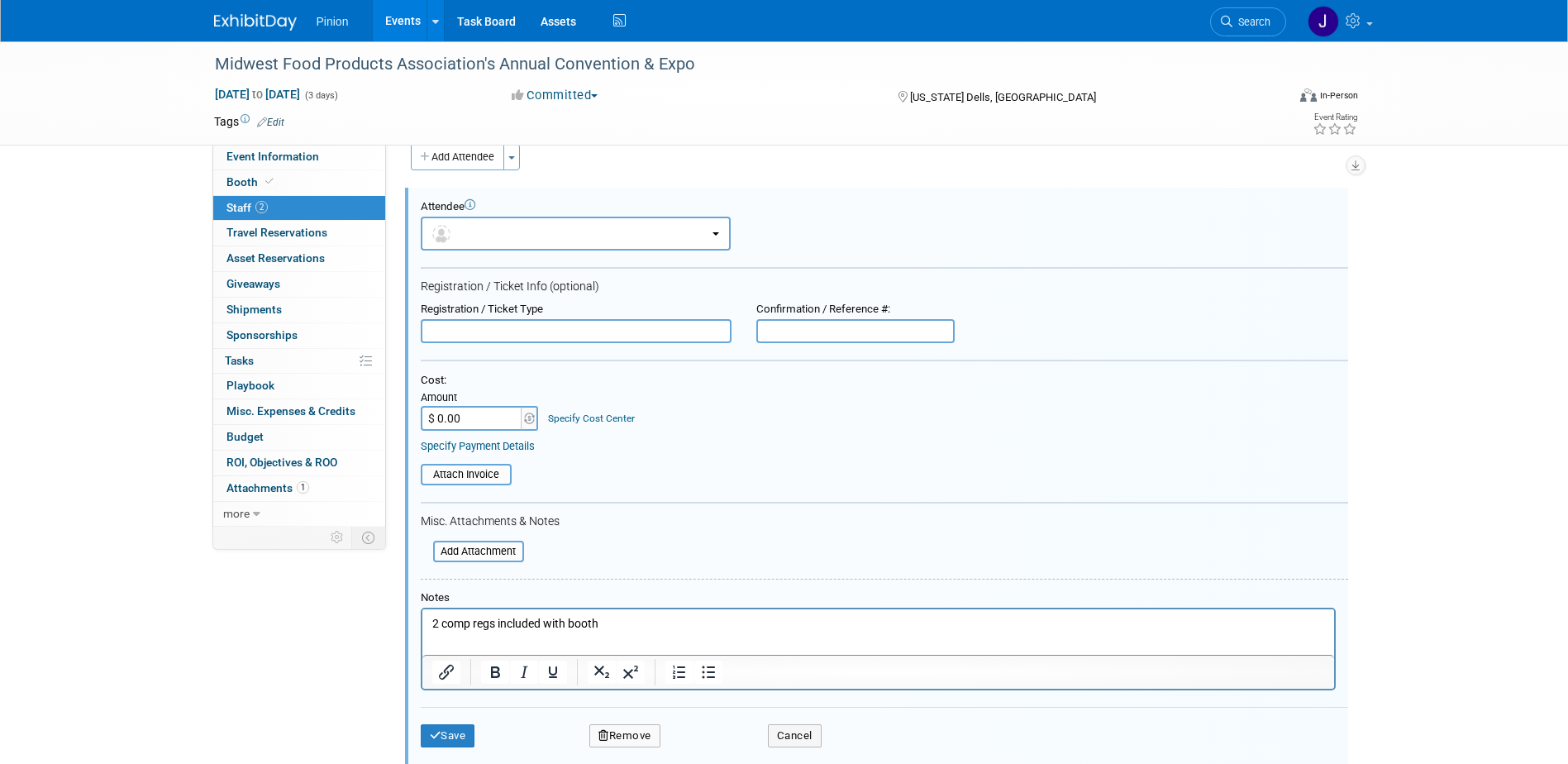
scroll to position [0, 0]
click at [508, 235] on button "button" at bounding box center [576, 233] width 310 height 34
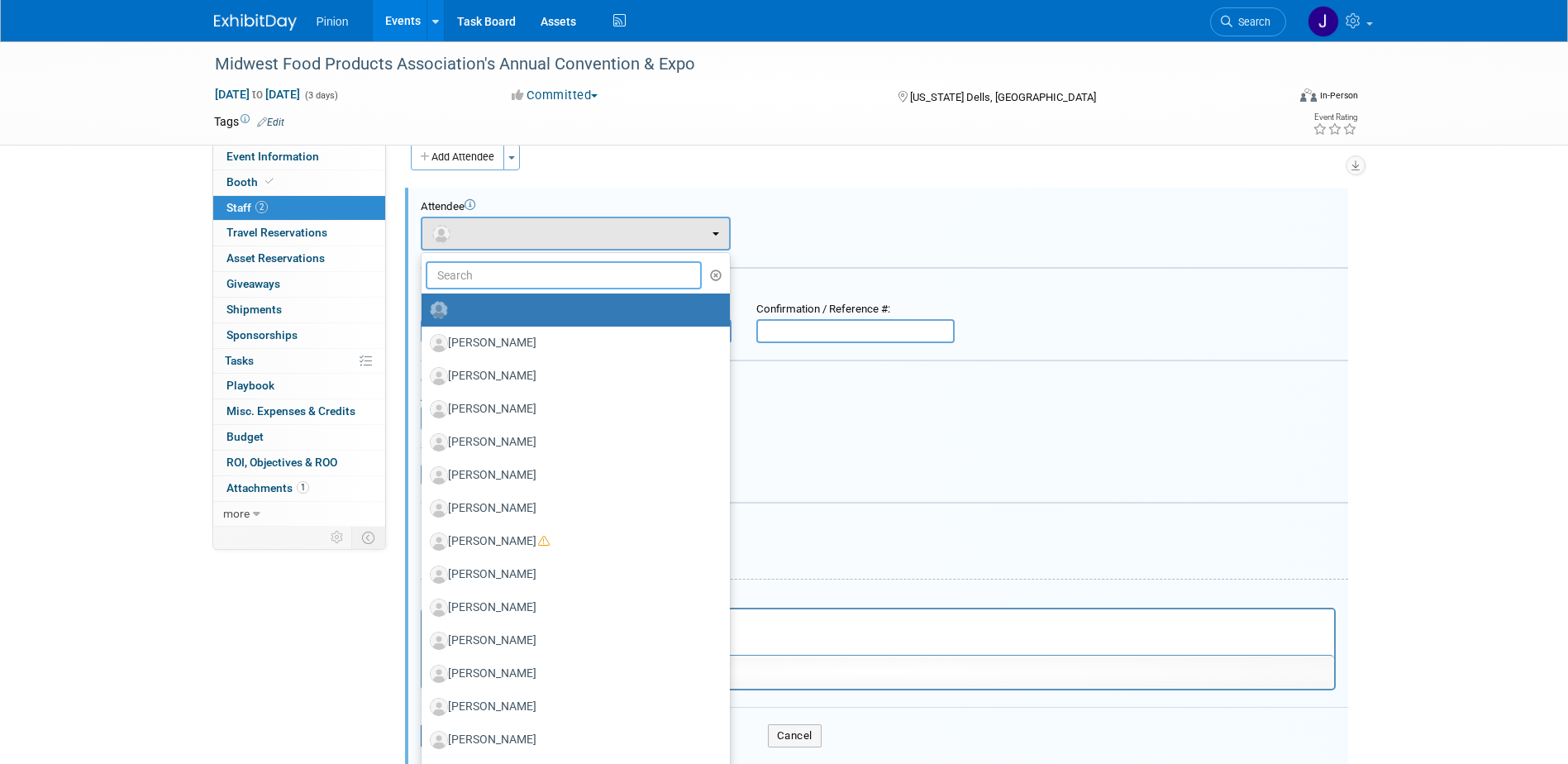
click at [513, 269] on input "text" at bounding box center [564, 275] width 277 height 28
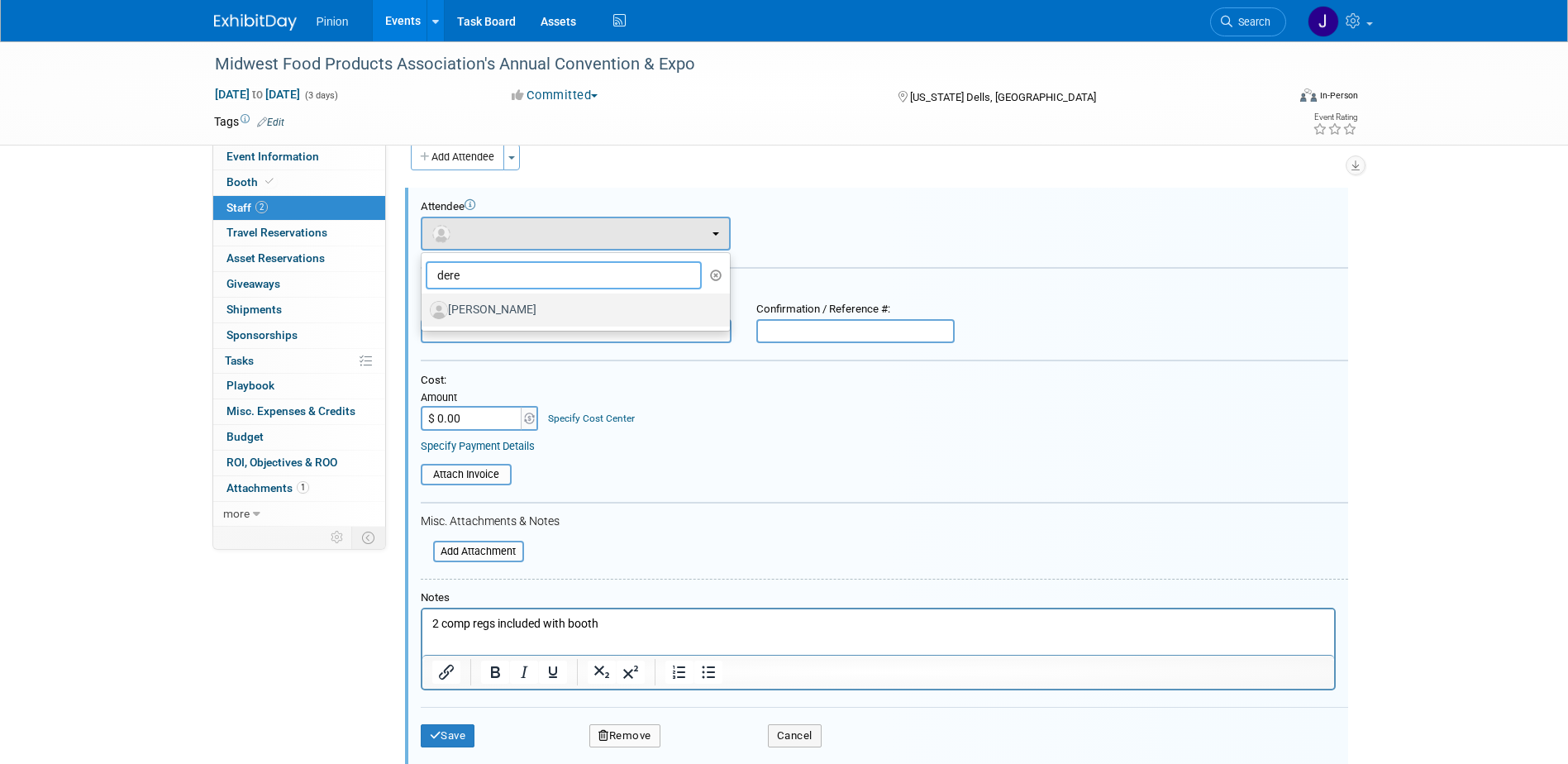
type input "dere"
click at [493, 308] on label "[PERSON_NAME]" at bounding box center [571, 310] width 283 height 27
click at [424, 308] on input "[PERSON_NAME]" at bounding box center [419, 308] width 11 height 11
select select "fdfb6997-9eb5-4d9e-8c14-06abaab73b80"
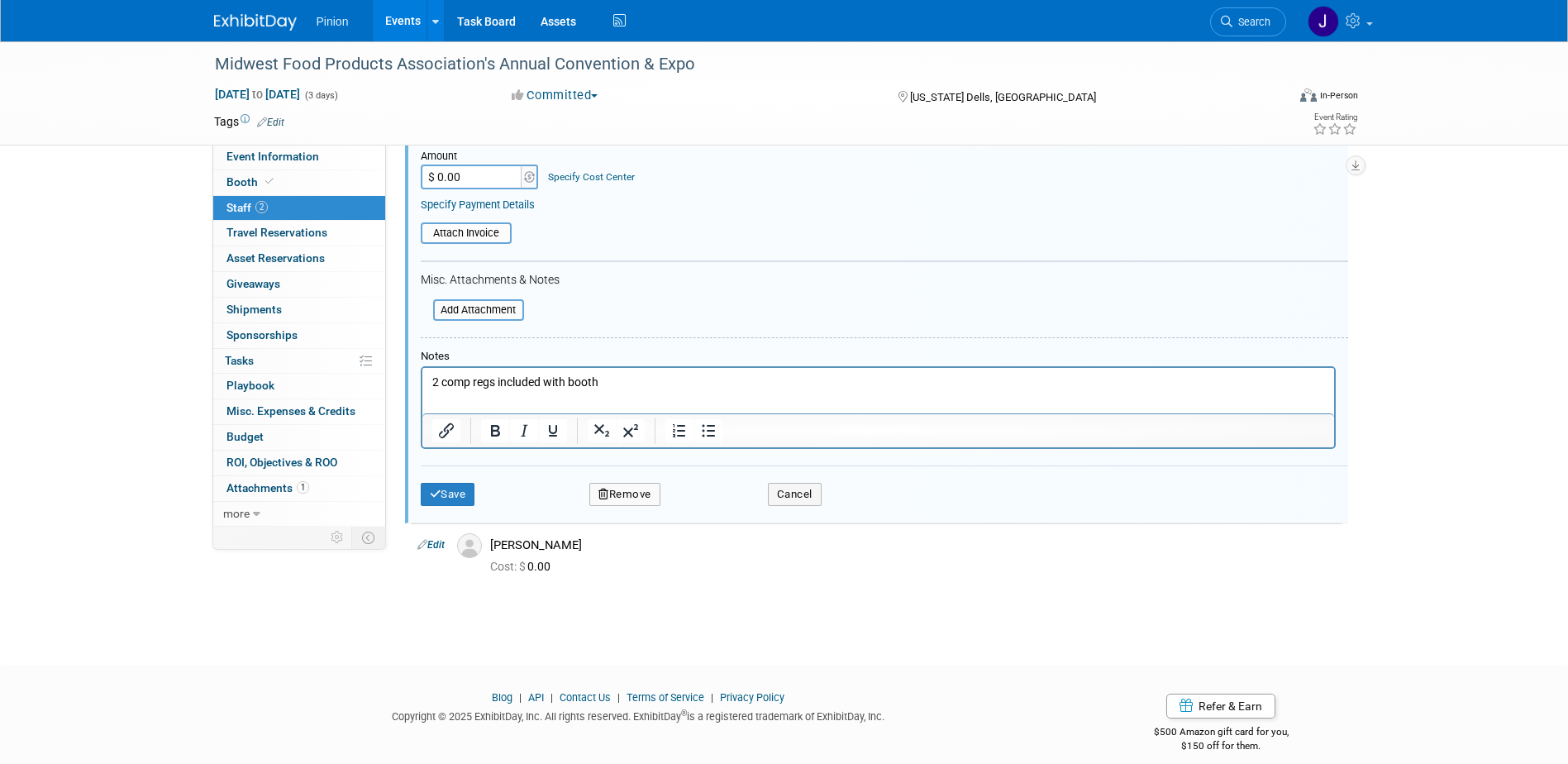
scroll to position [334, 0]
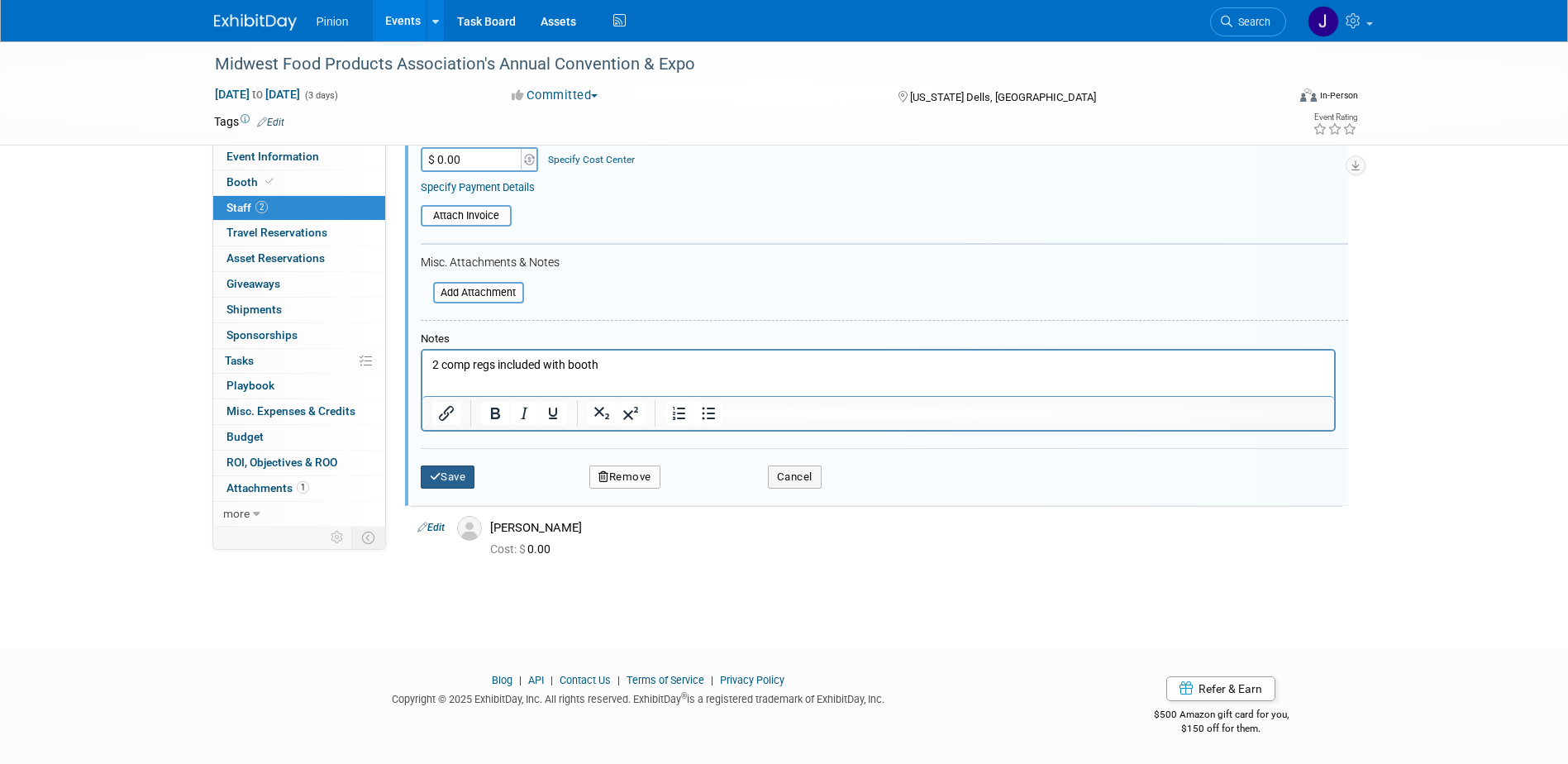
click at [456, 478] on button "Save" at bounding box center [447, 477] width 54 height 23
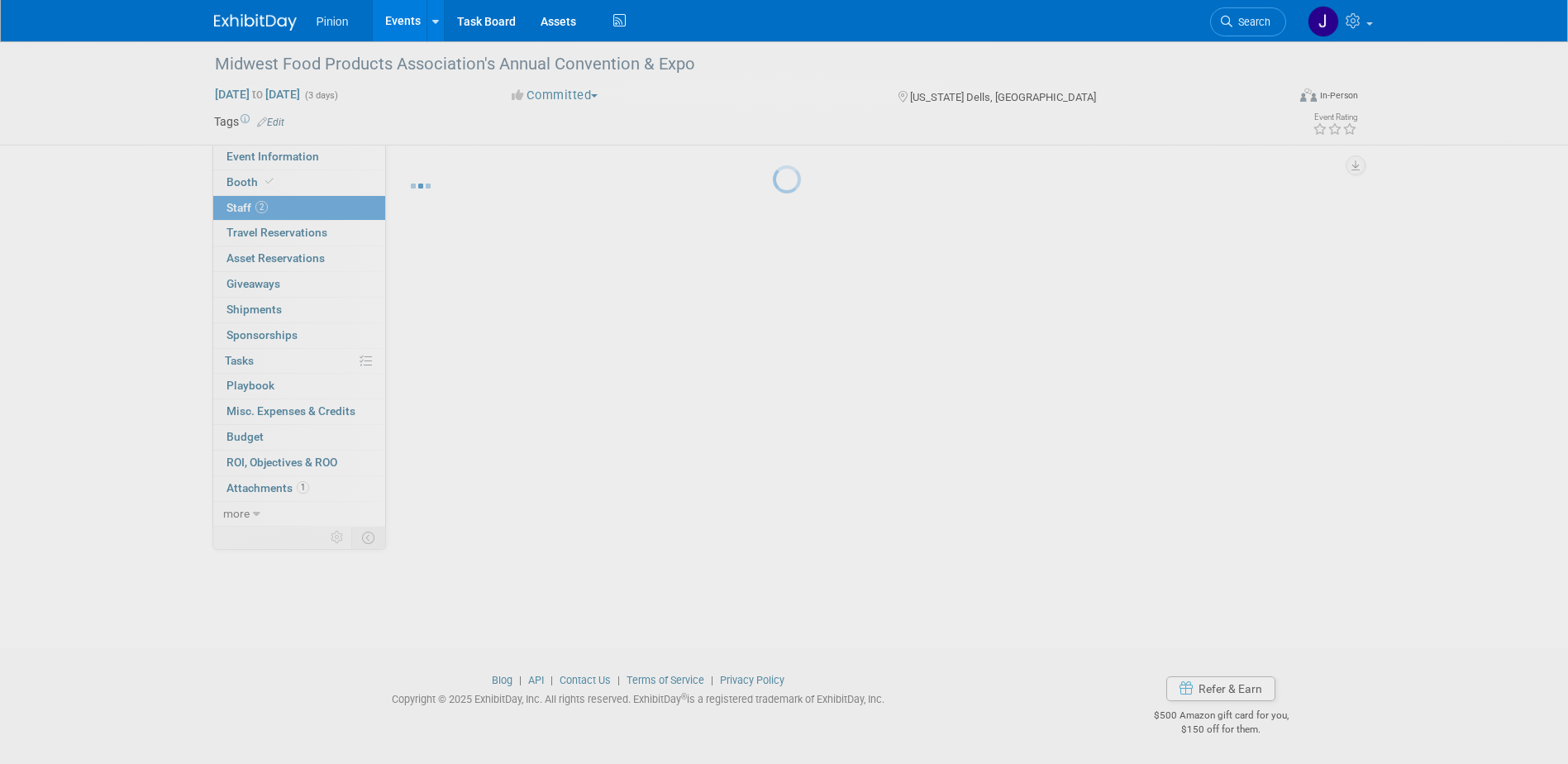
scroll to position [15, 0]
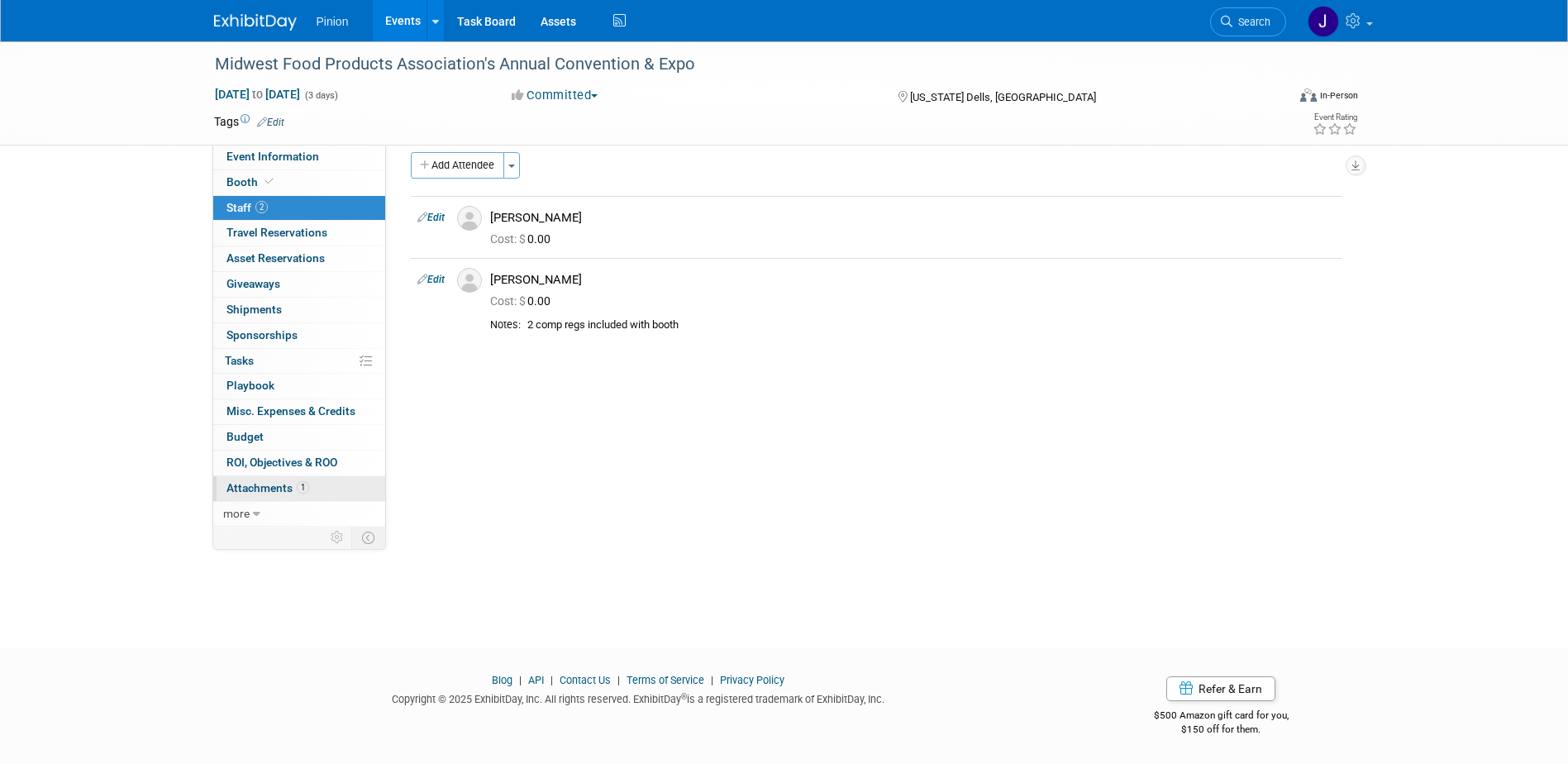
click at [280, 477] on link "1 Attachments 1" at bounding box center [299, 488] width 172 height 25
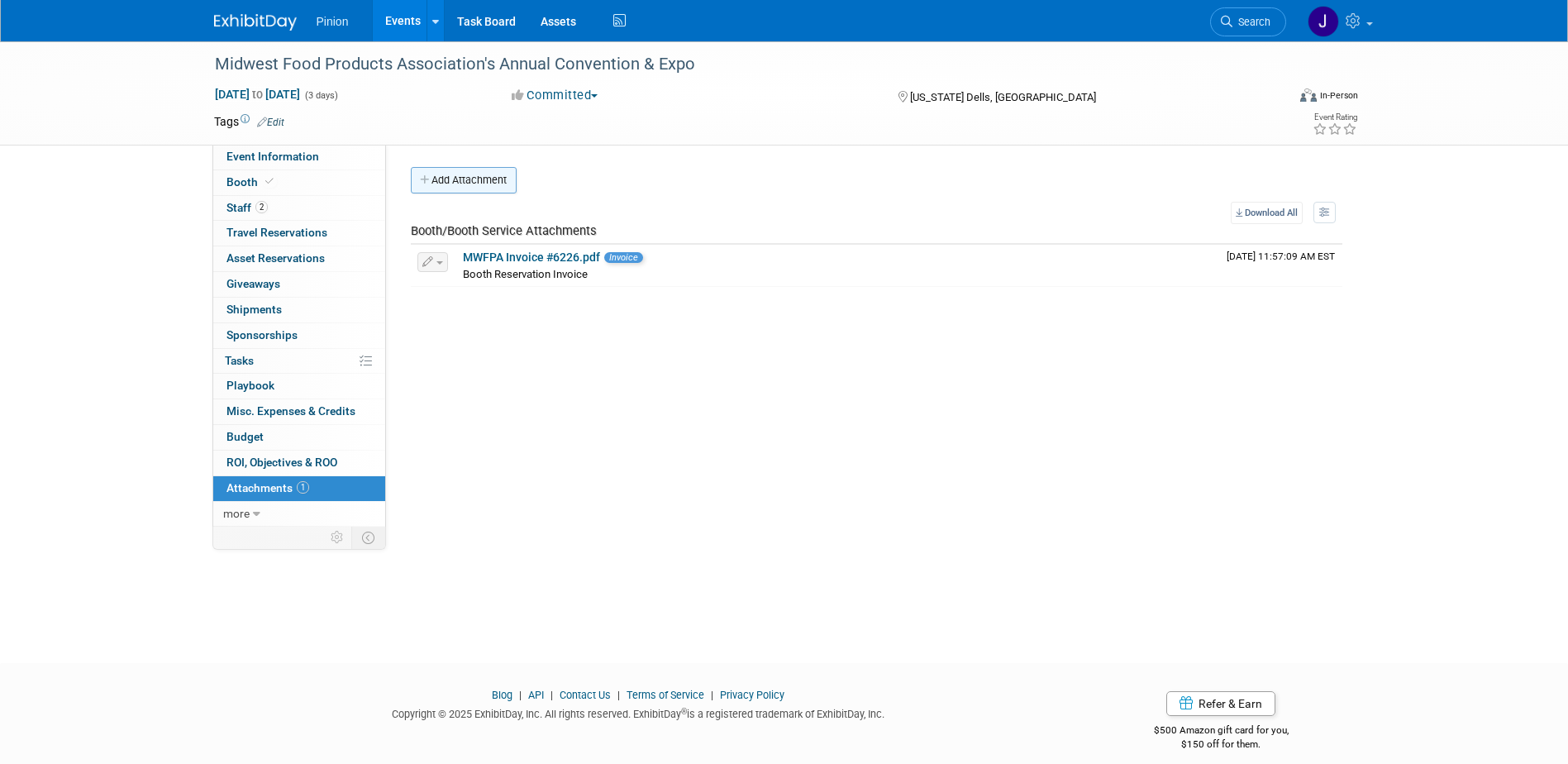
click at [501, 183] on button "Add Attachment" at bounding box center [463, 180] width 106 height 27
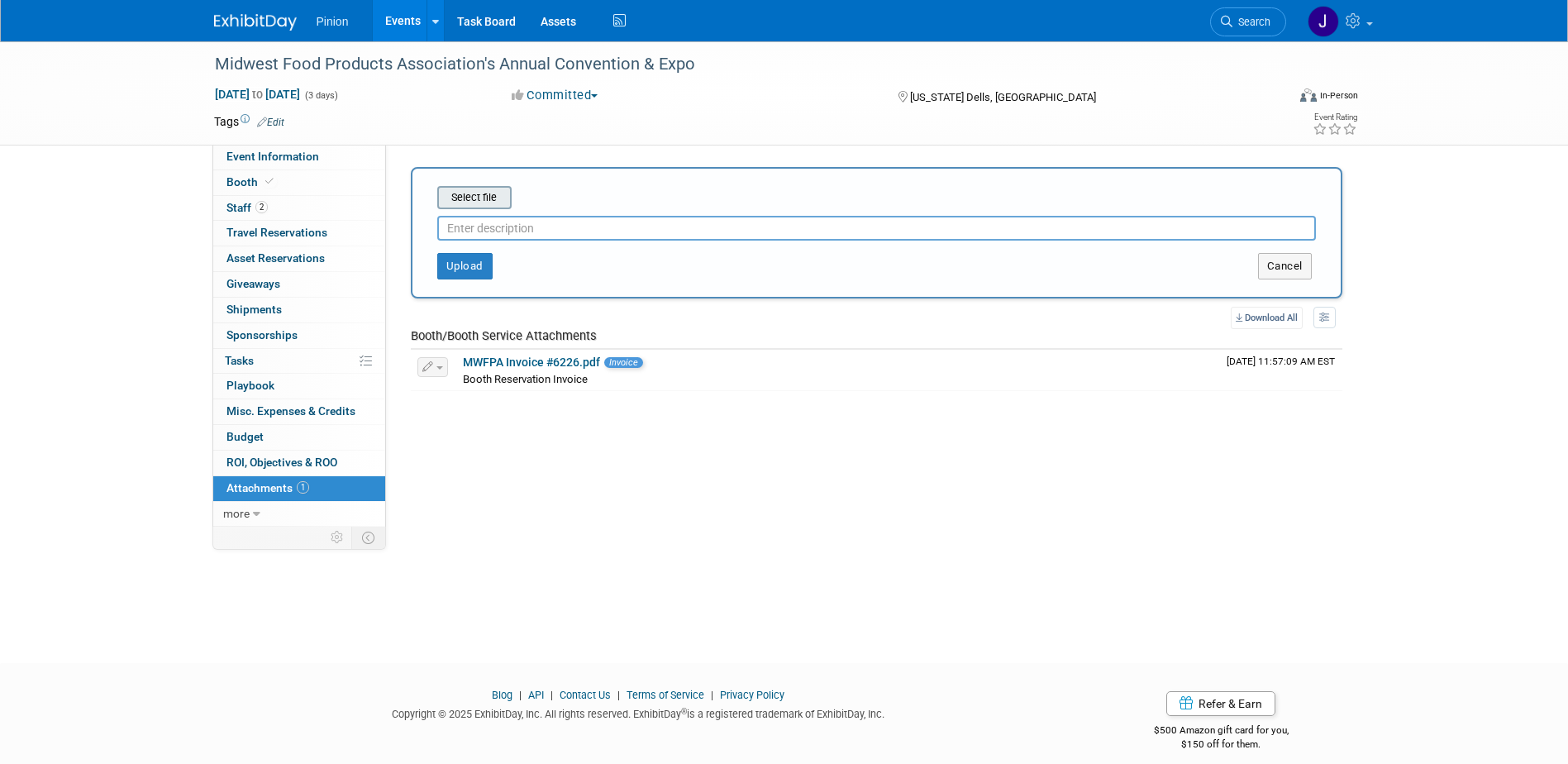
click at [494, 199] on input "file" at bounding box center [411, 197] width 196 height 20
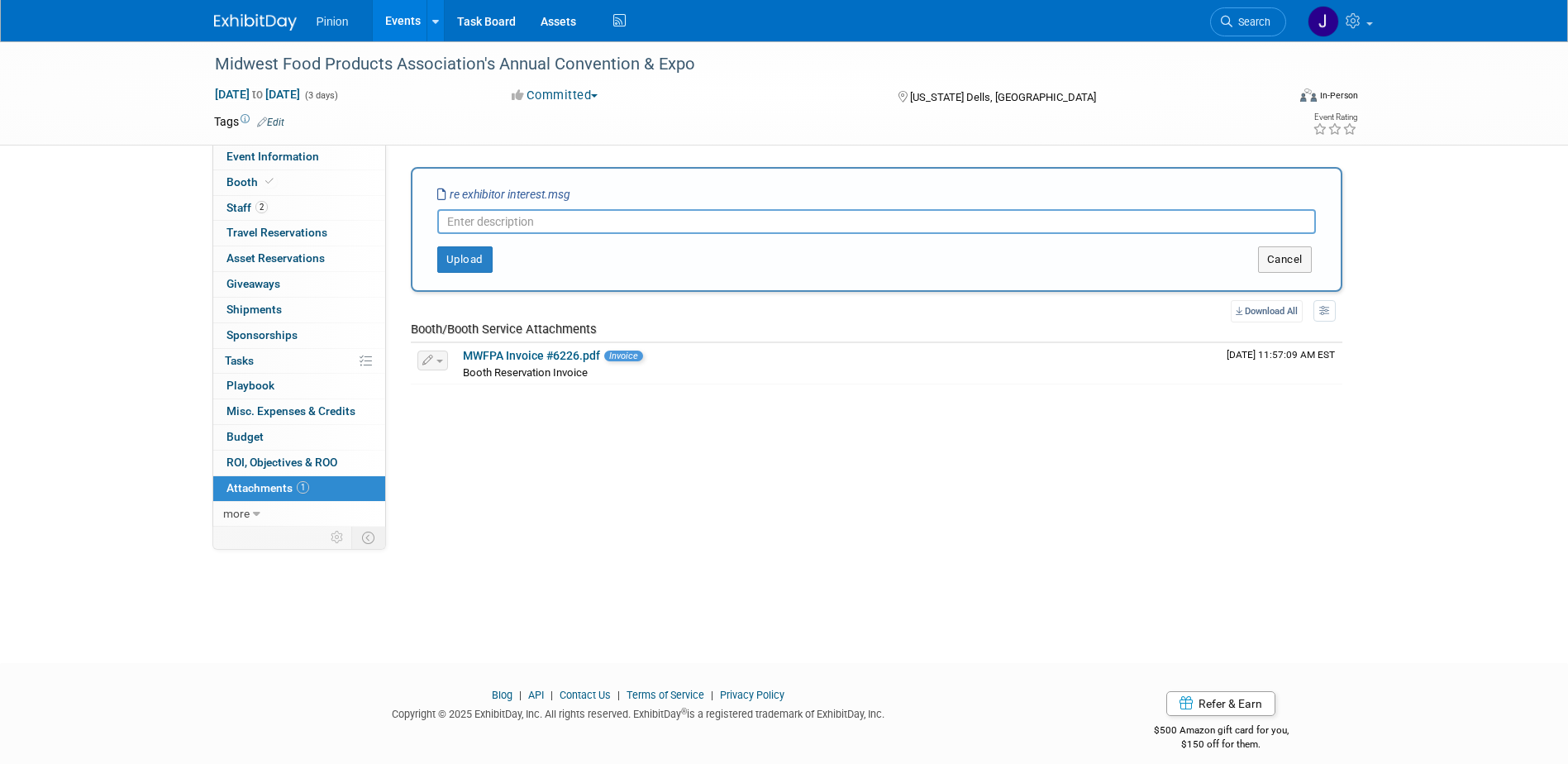
click at [491, 218] on input "text" at bounding box center [876, 221] width 879 height 25
type input "Email from Becca re booth etc"
click at [461, 267] on button "Upload" at bounding box center [465, 259] width 55 height 27
